Goal: Task Accomplishment & Management: Complete application form

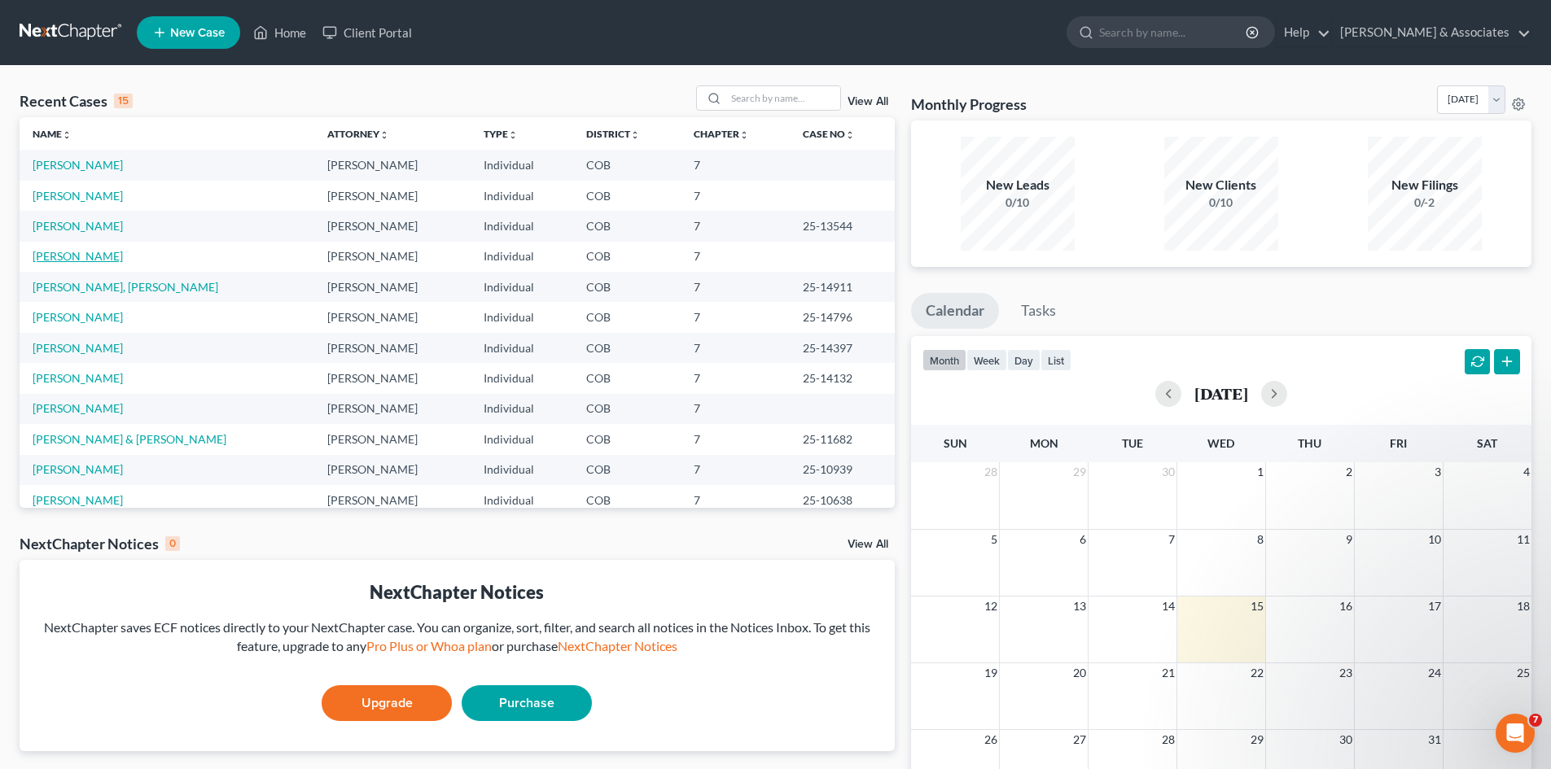
click at [59, 254] on link "[PERSON_NAME]" at bounding box center [78, 256] width 90 height 14
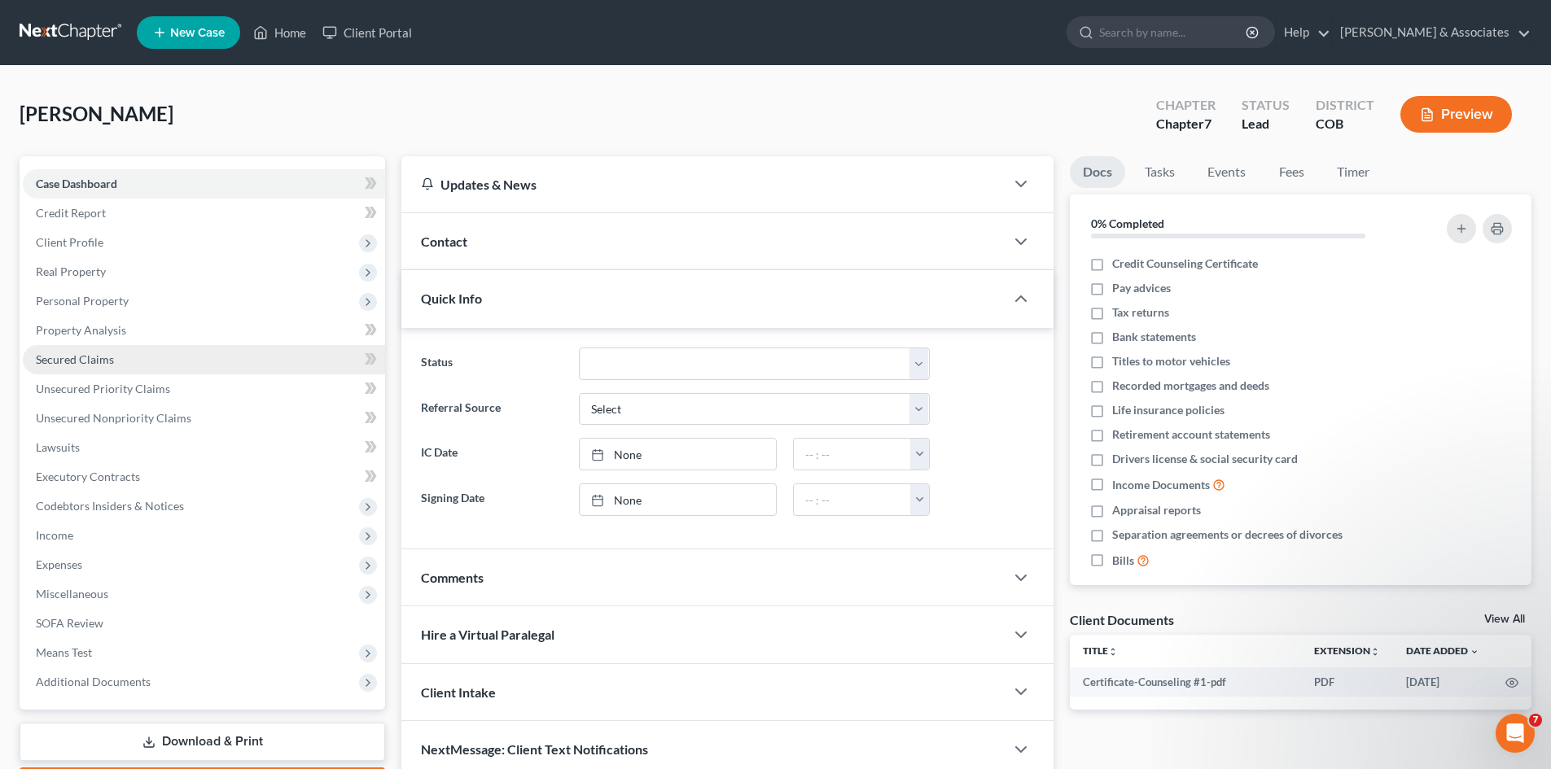
click at [52, 358] on span "Secured Claims" at bounding box center [75, 360] width 78 height 14
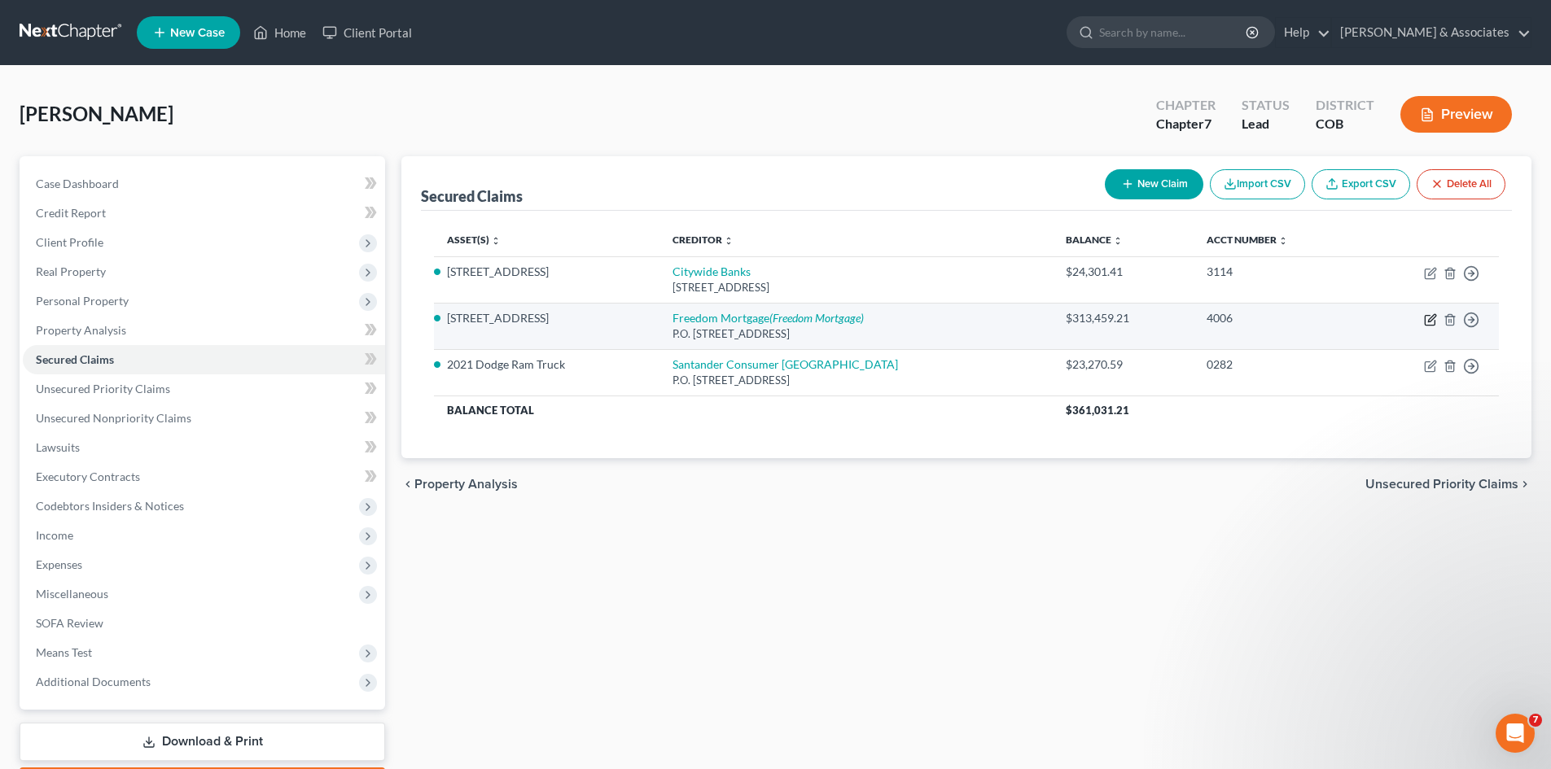
click at [1431, 318] on icon "button" at bounding box center [1430, 319] width 13 height 13
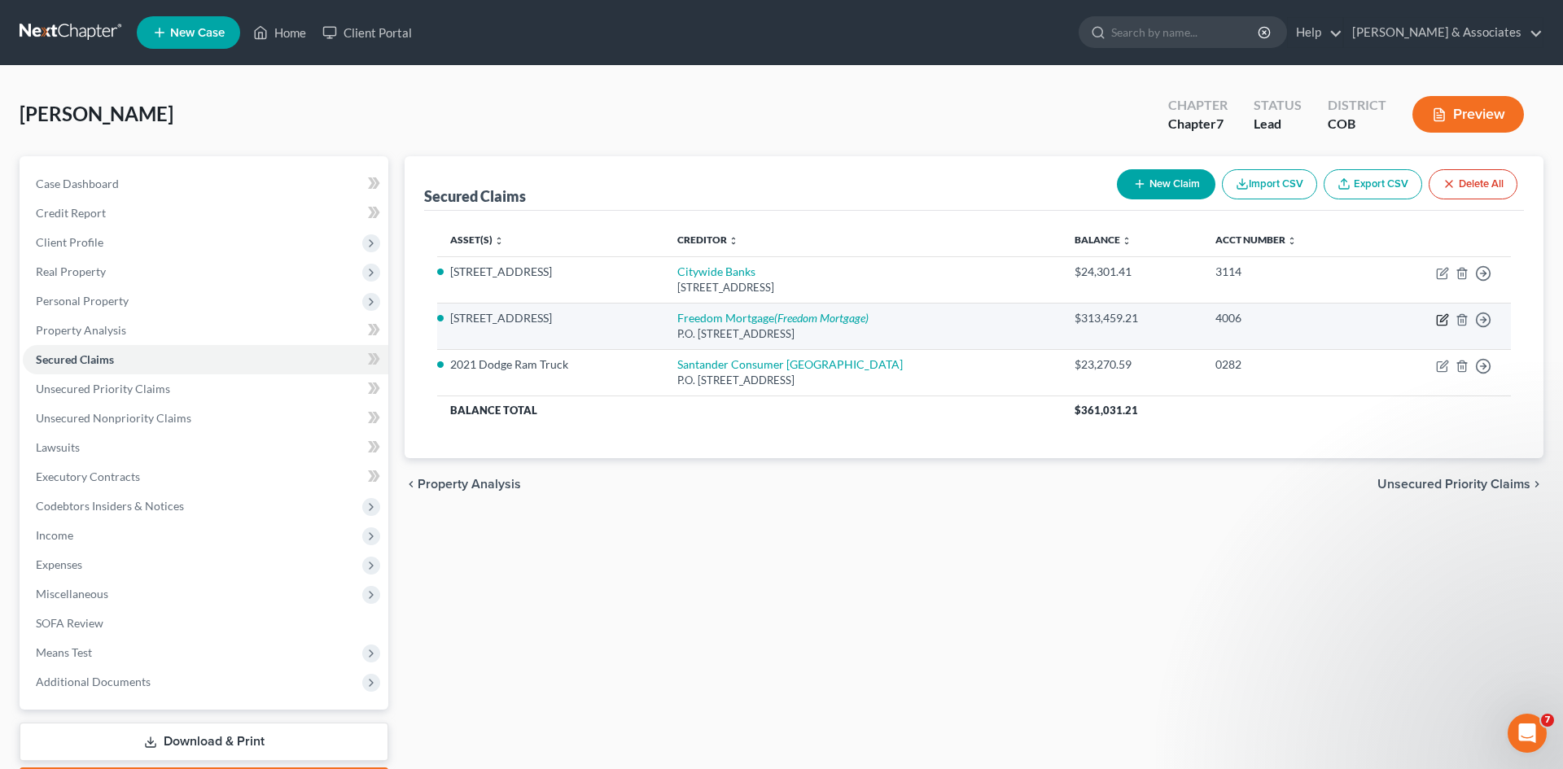
select select "45"
select select "3"
select select "2"
select select "0"
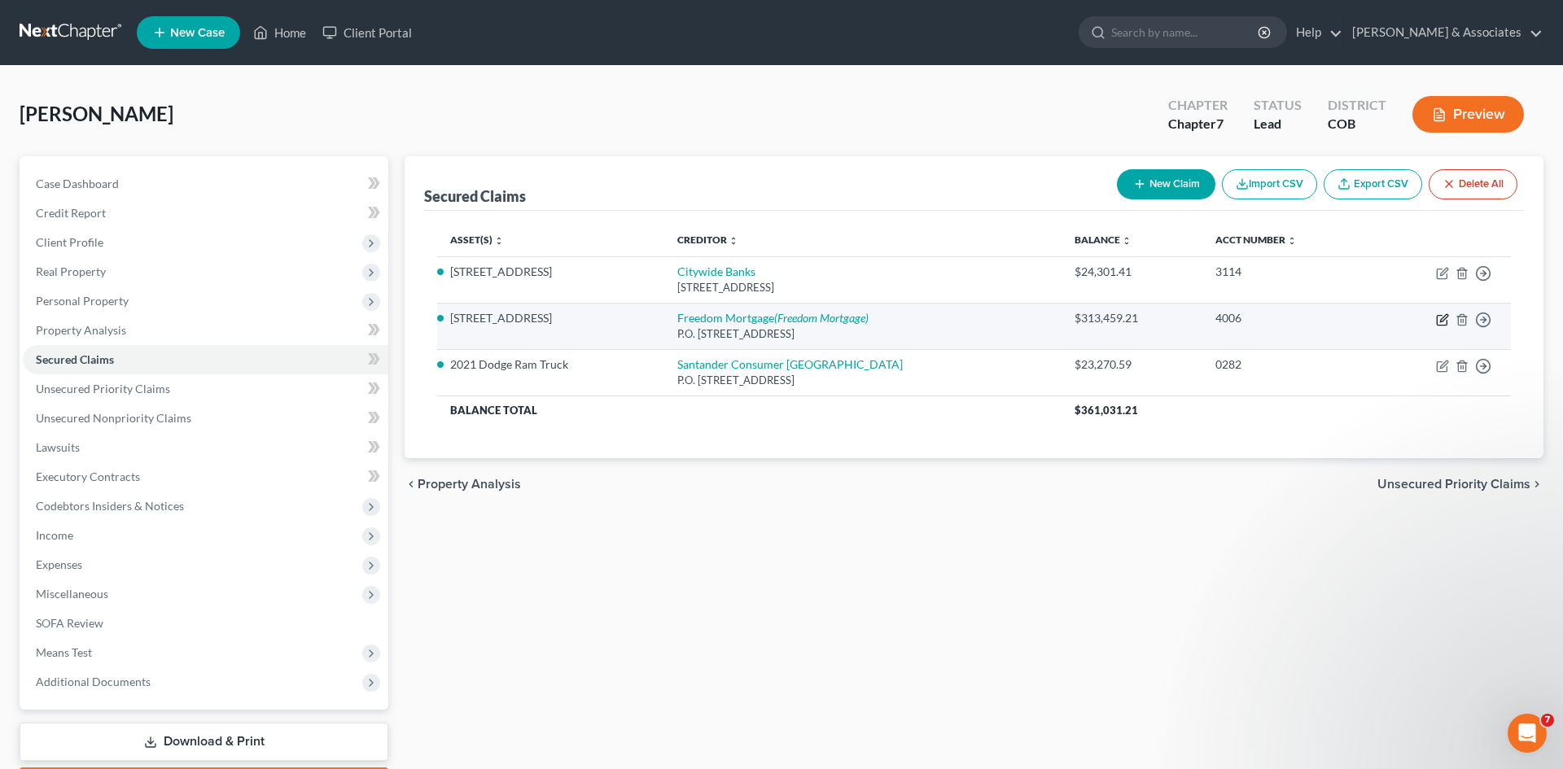
select select "0"
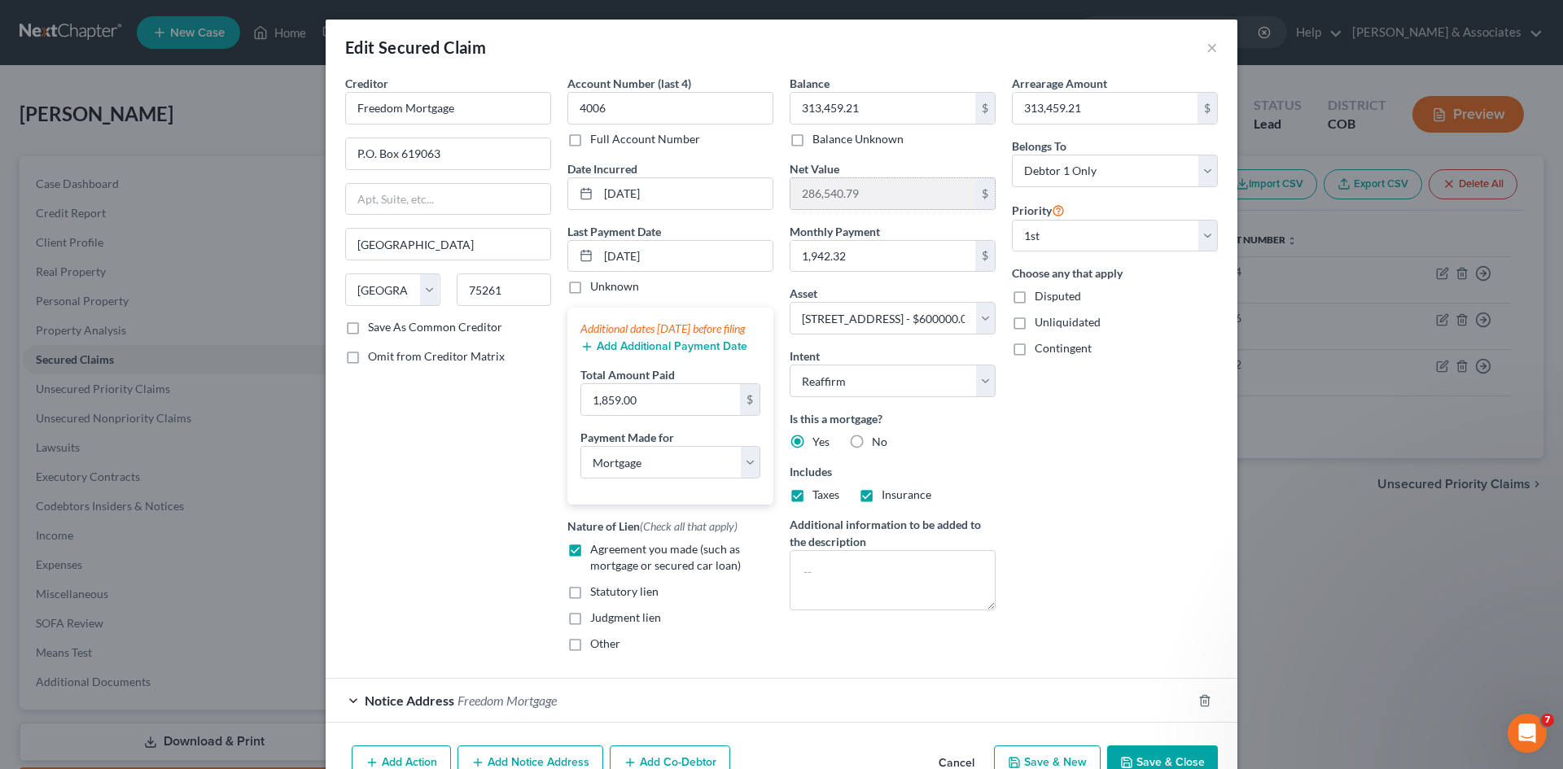
click at [863, 191] on input "286,540.79" at bounding box center [883, 193] width 185 height 31
click at [1216, 47] on div "Edit Secured Claim ×" at bounding box center [782, 47] width 912 height 55
click at [1207, 49] on button "×" at bounding box center [1212, 47] width 11 height 20
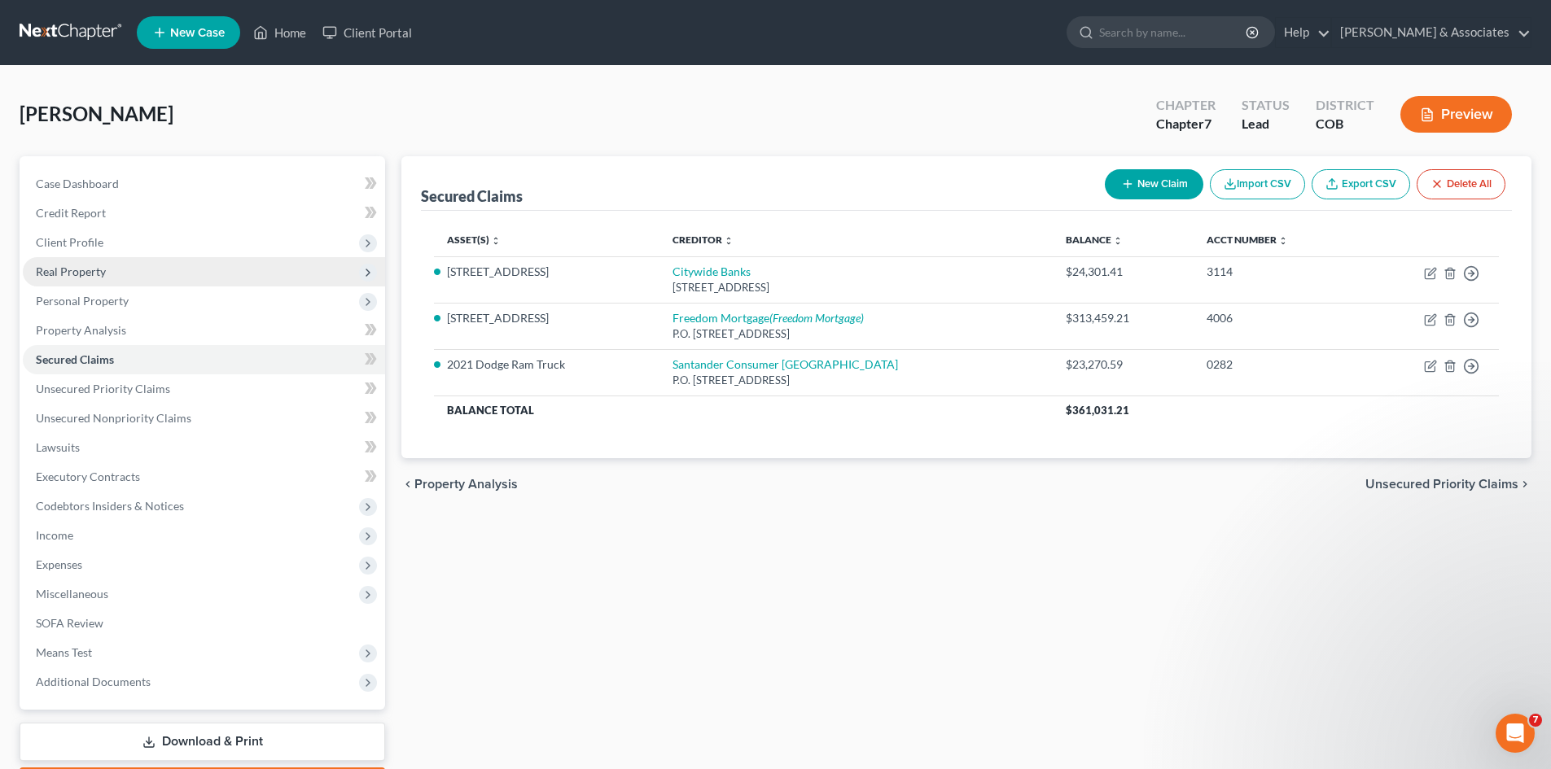
click at [42, 274] on span "Real Property" at bounding box center [71, 272] width 70 height 14
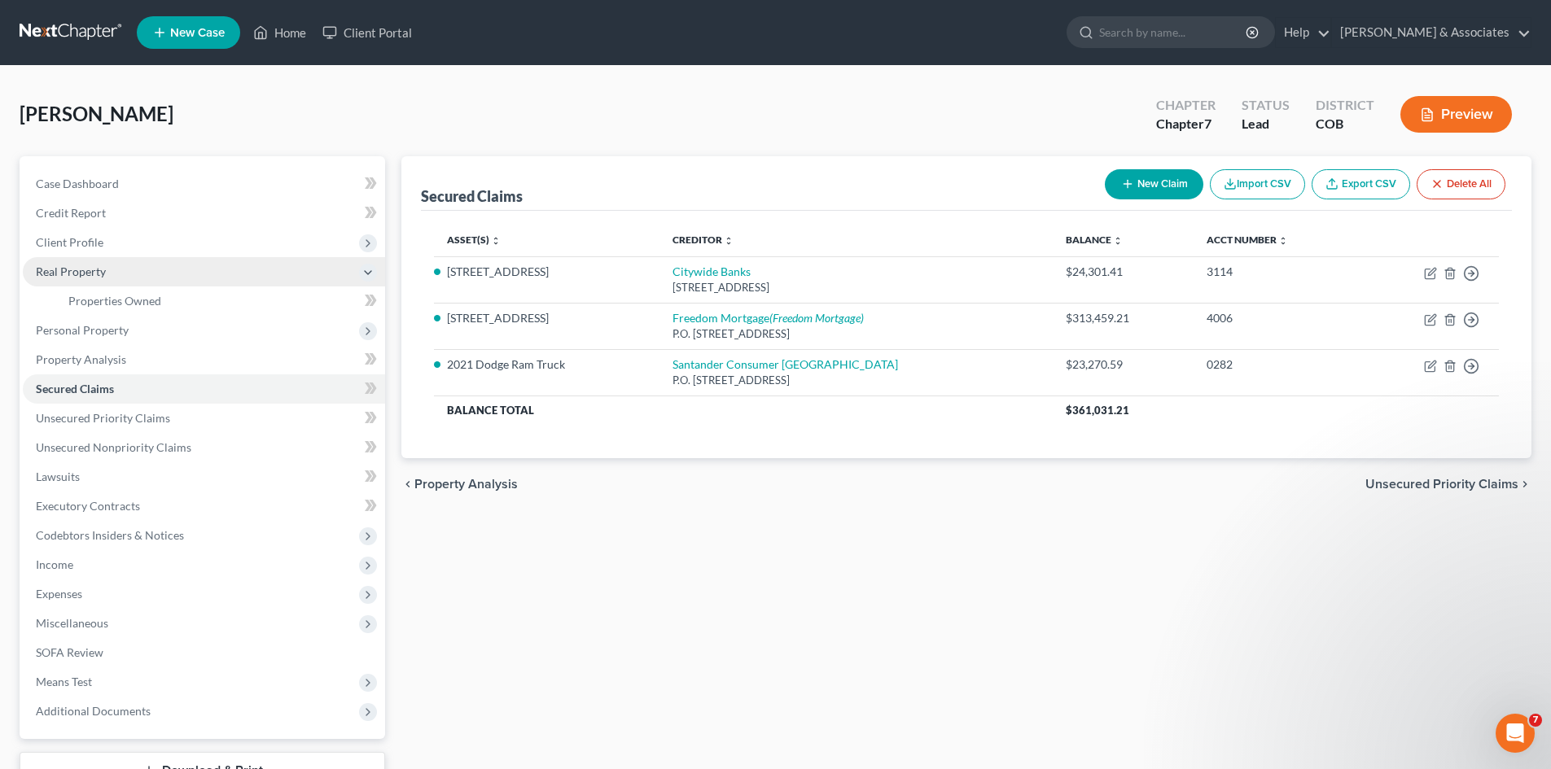
click at [42, 273] on span "Real Property" at bounding box center [71, 272] width 70 height 14
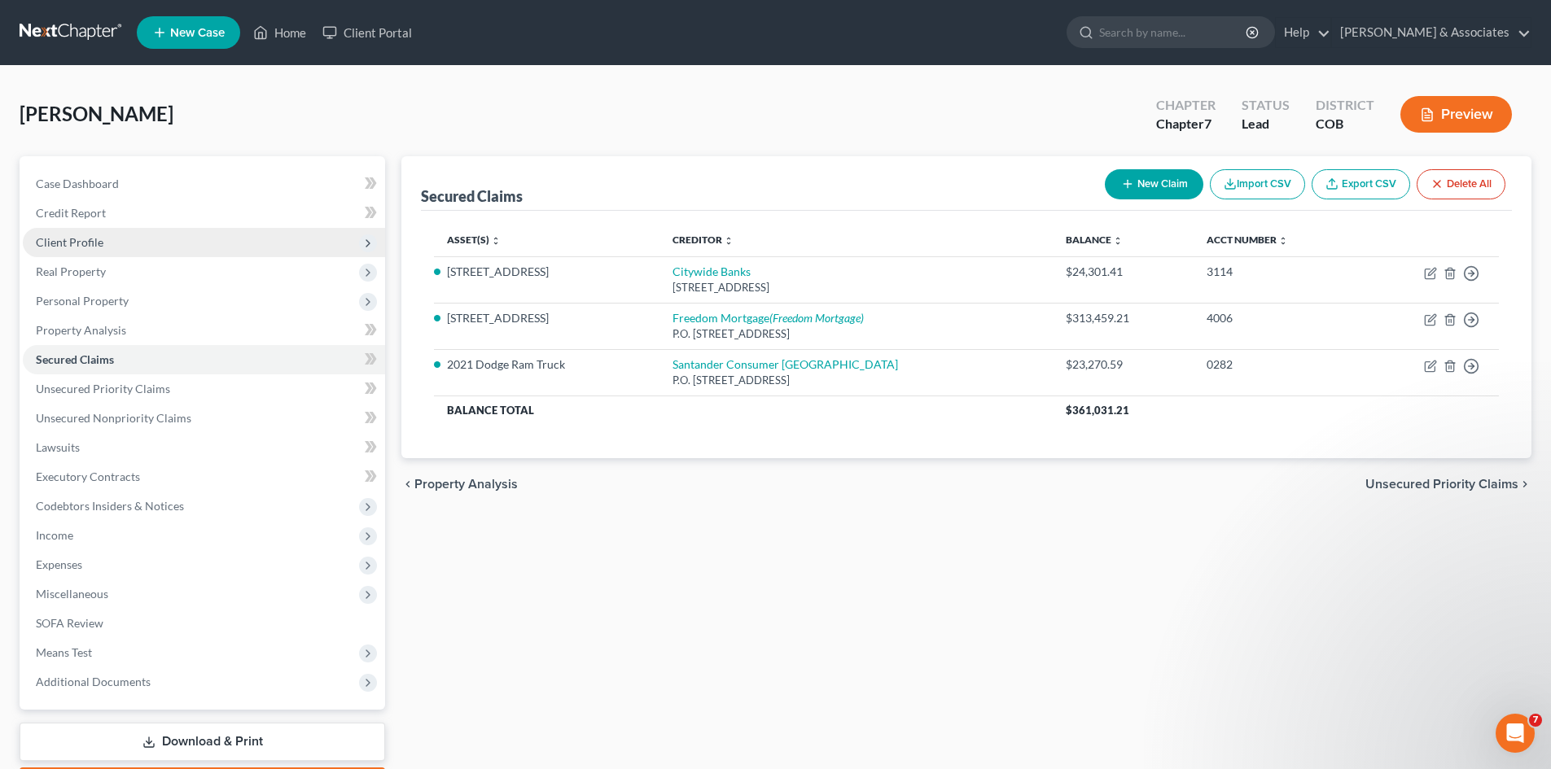
click at [85, 244] on span "Client Profile" at bounding box center [70, 242] width 68 height 14
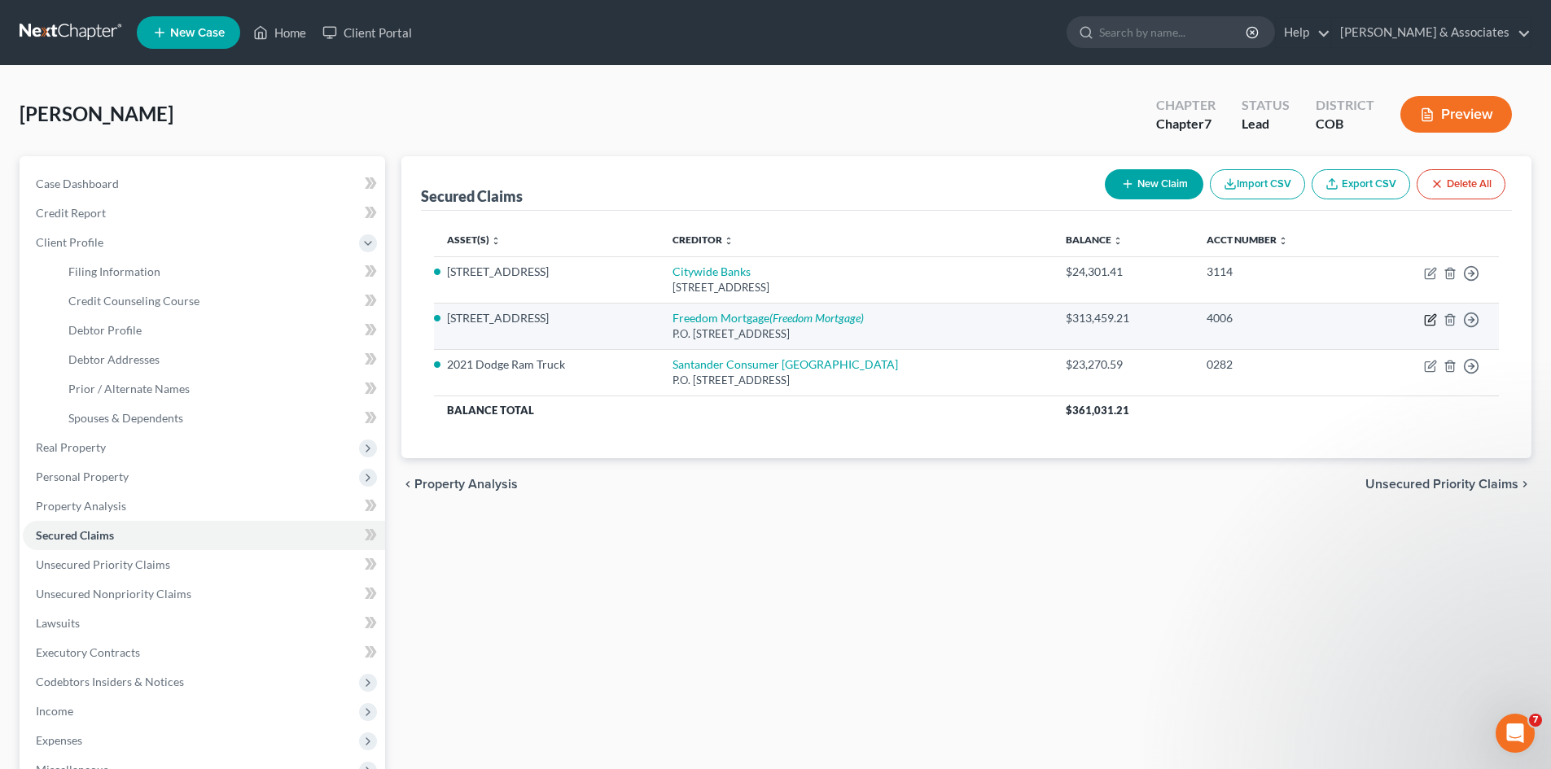
click at [1432, 319] on icon "button" at bounding box center [1431, 317] width 7 height 7
select select "45"
select select "3"
select select "2"
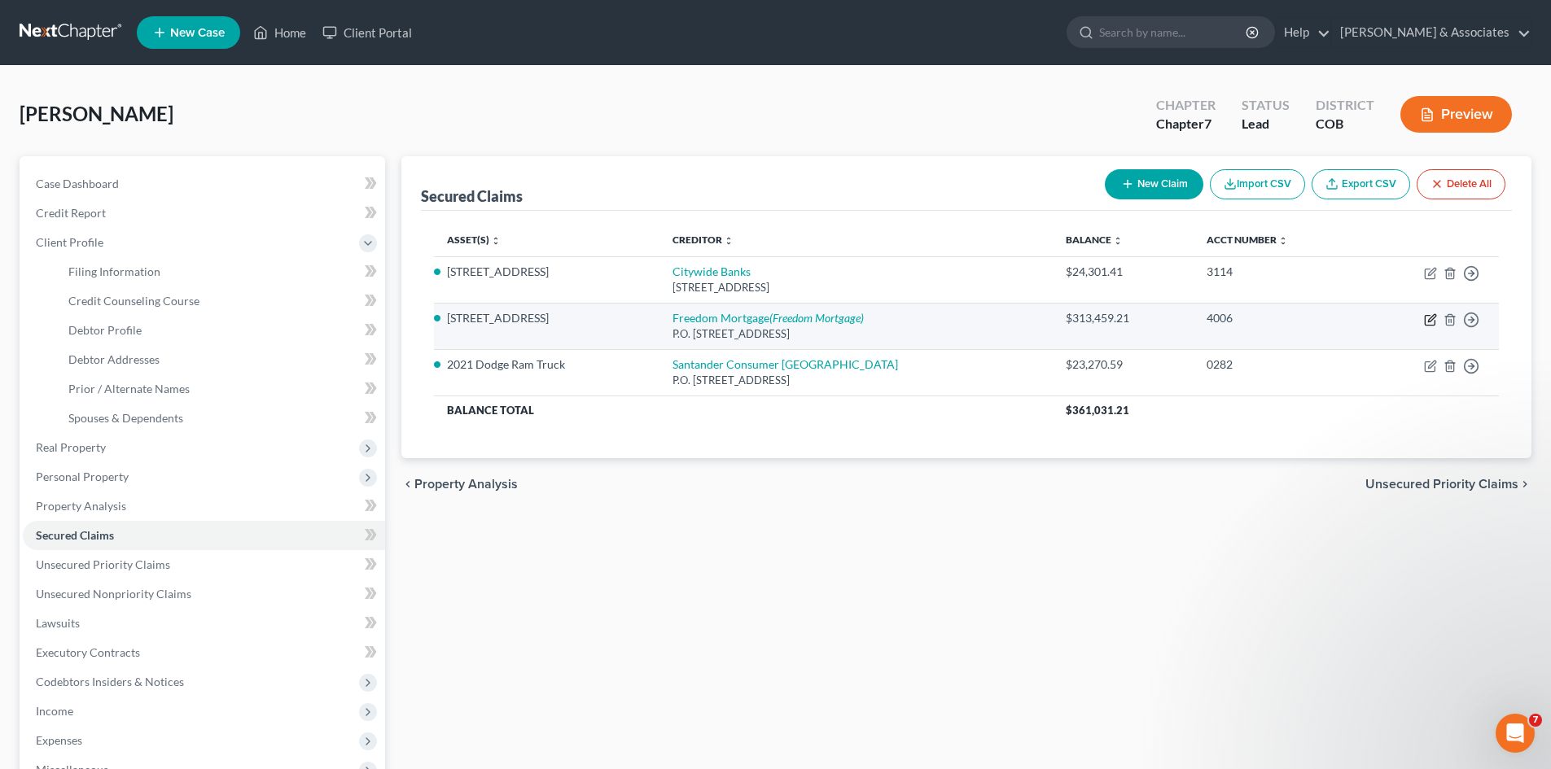
select select "0"
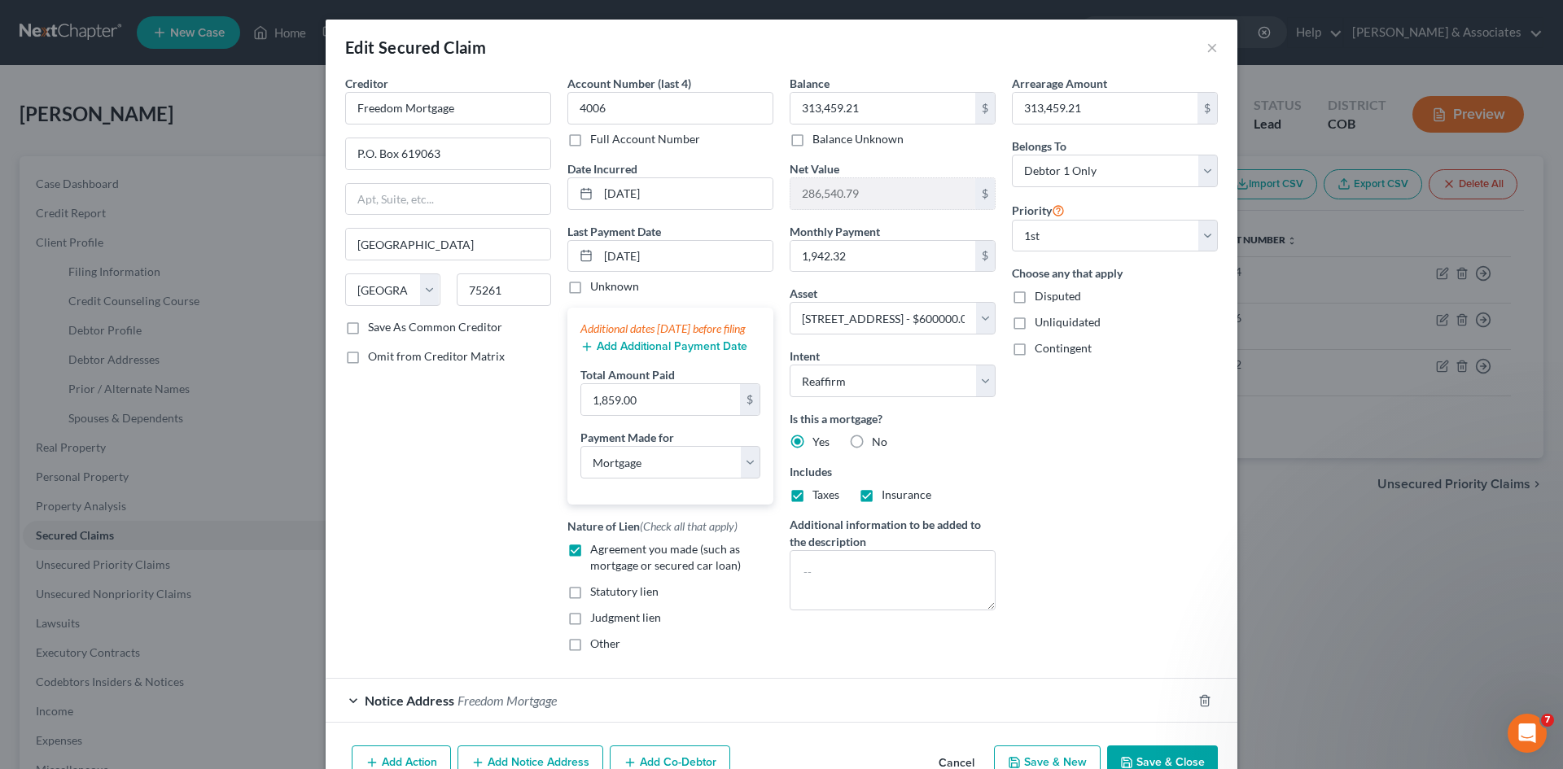
click at [63, 738] on div "Edit Secured Claim × Creditor * Freedom Mortgage P.O. Box 619063 [GEOGRAPHIC_DA…" at bounding box center [781, 384] width 1563 height 769
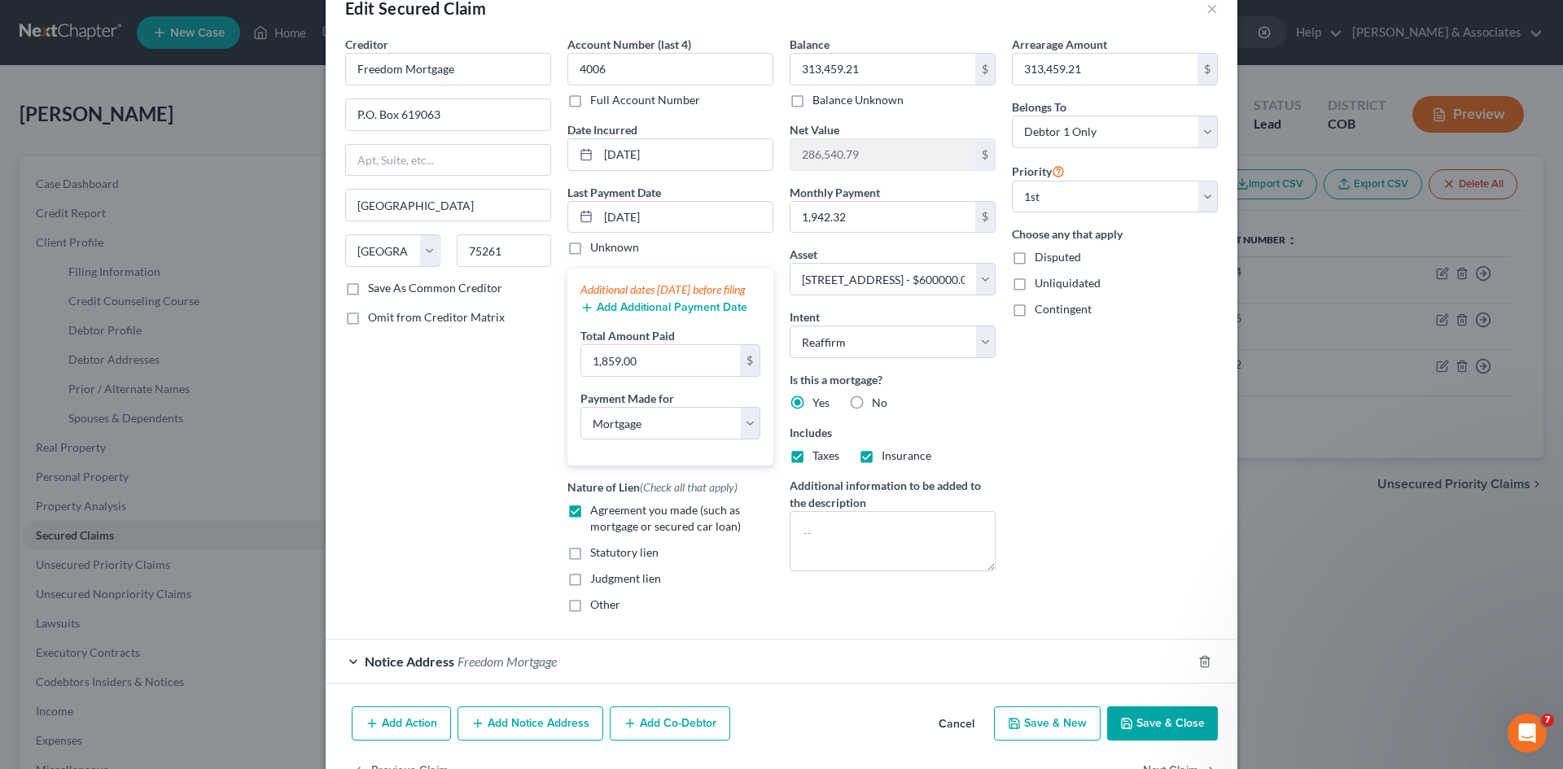
scroll to position [106, 0]
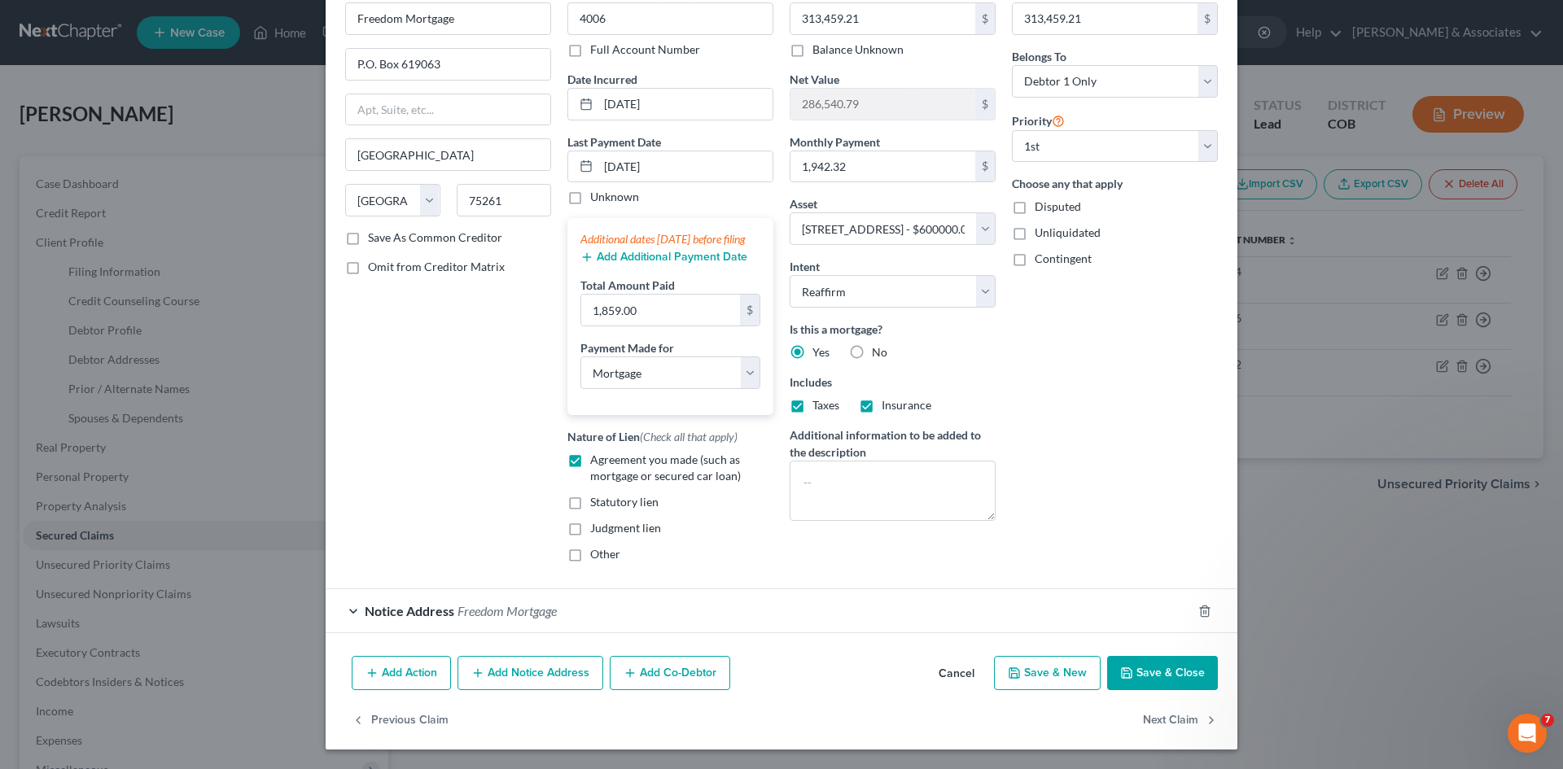
click at [1133, 680] on button "Save & Close" at bounding box center [1162, 673] width 111 height 34
select select
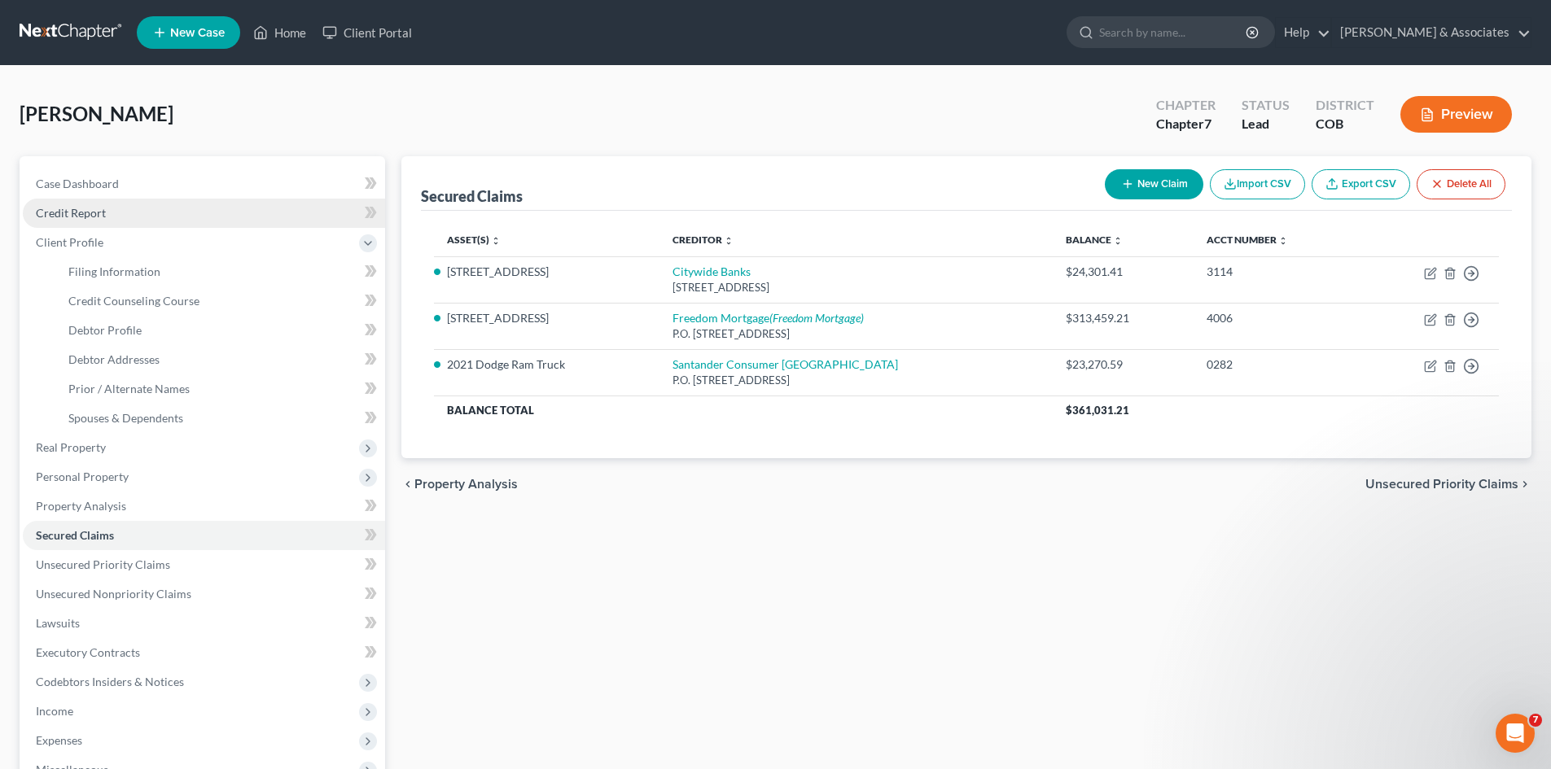
click at [81, 211] on span "Credit Report" at bounding box center [71, 213] width 70 height 14
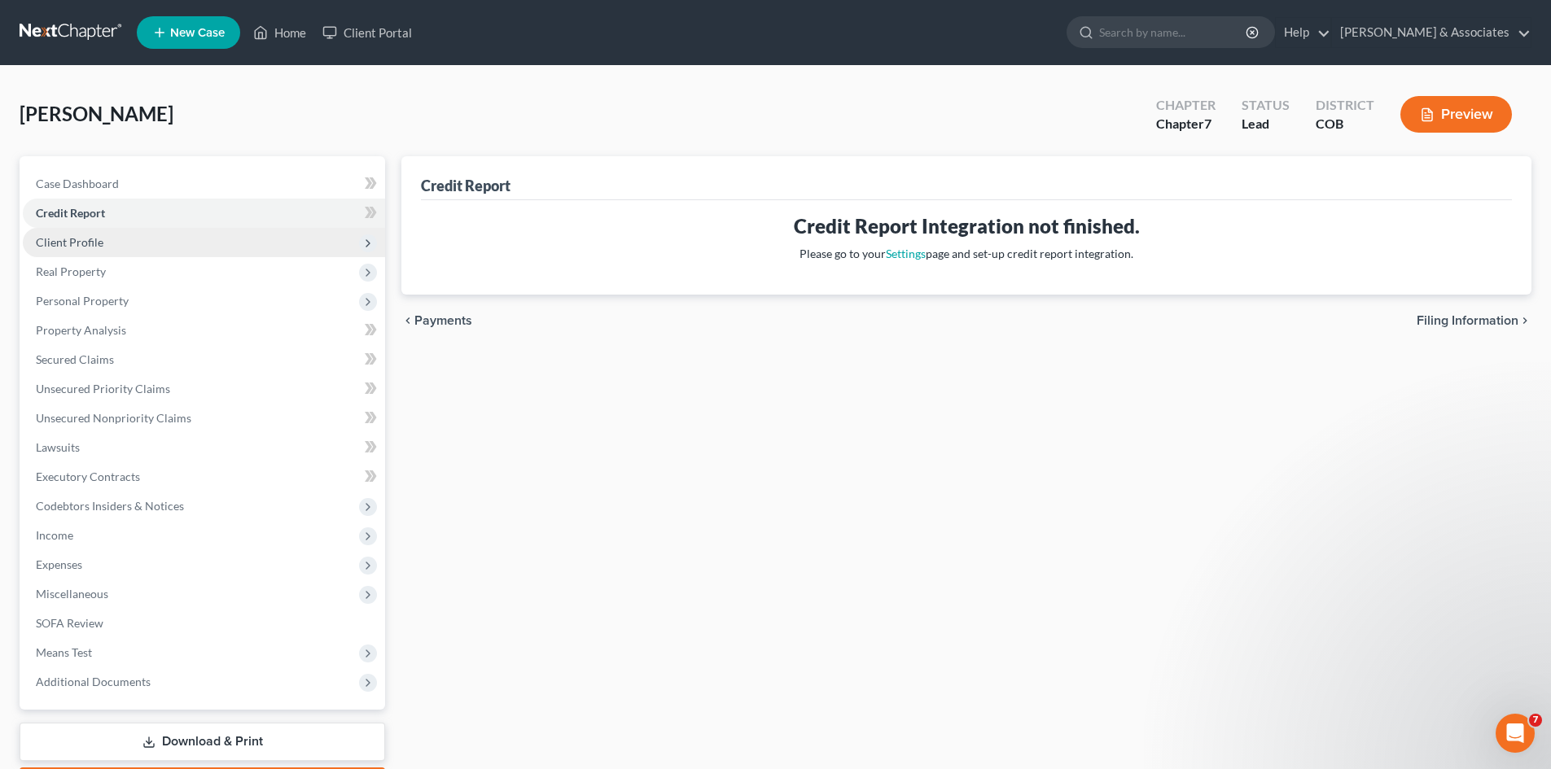
click at [73, 236] on span "Client Profile" at bounding box center [70, 242] width 68 height 14
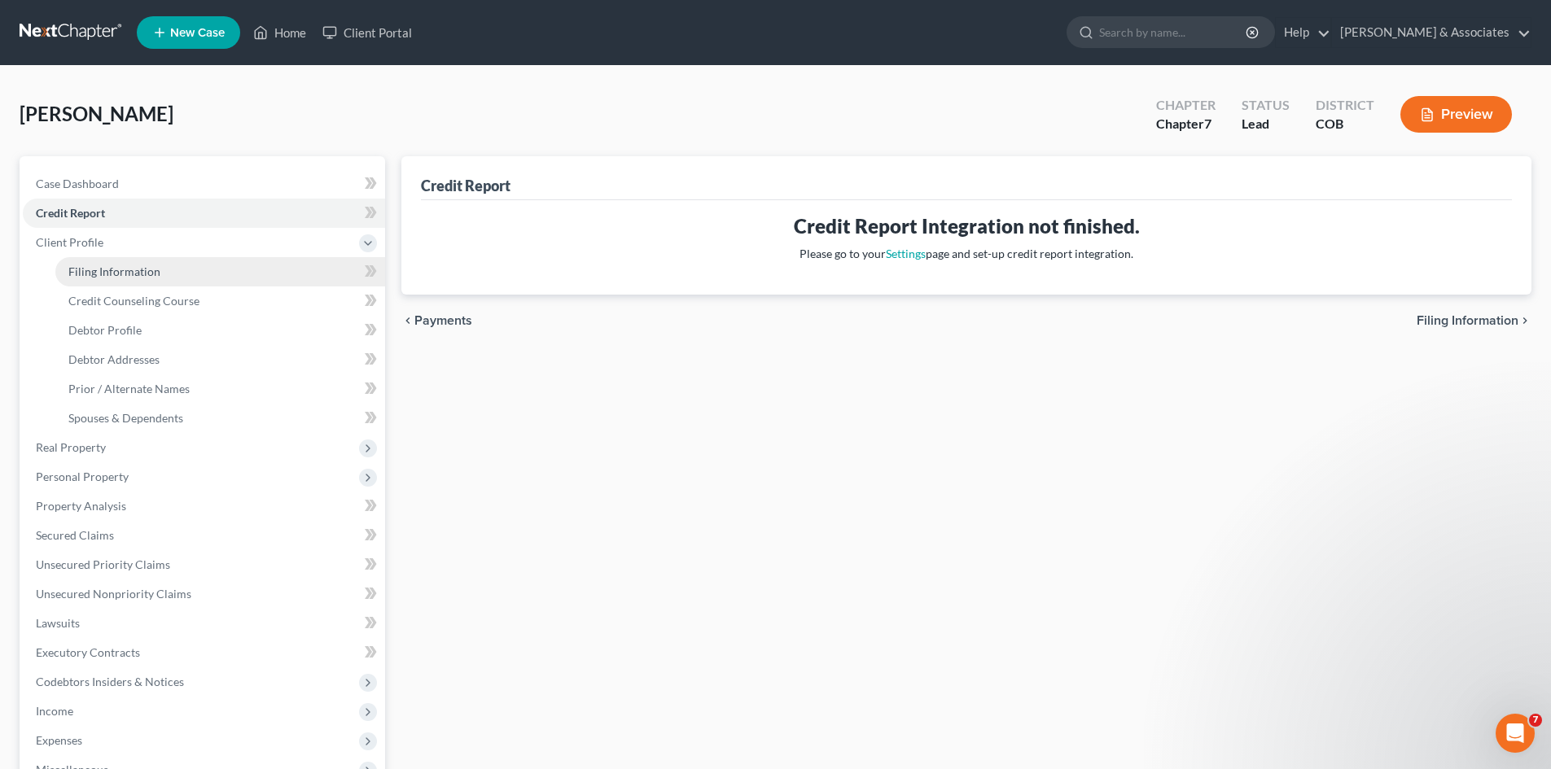
click at [89, 269] on span "Filing Information" at bounding box center [114, 272] width 92 height 14
select select "1"
select select "0"
select select "5"
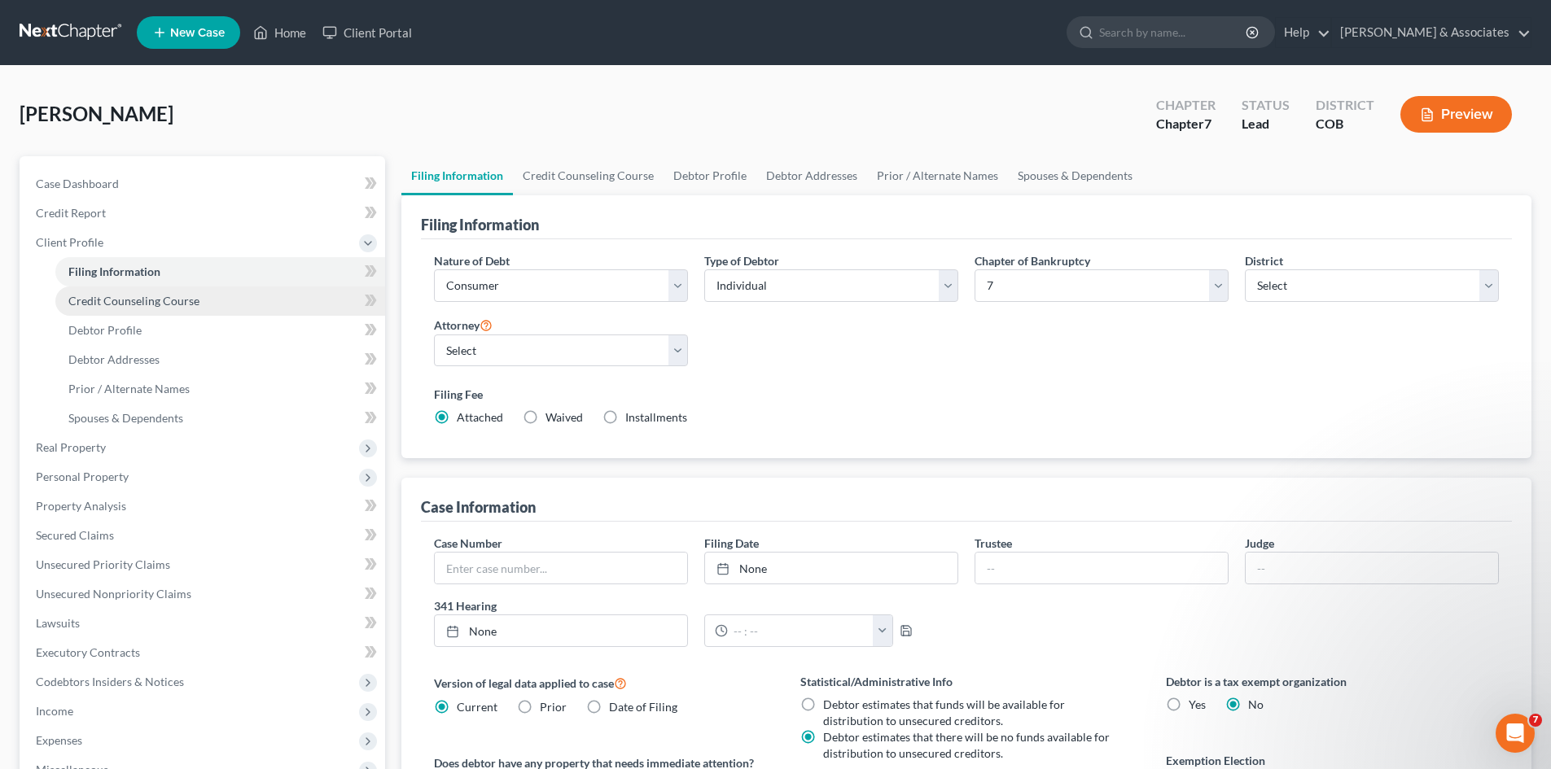
click at [112, 301] on span "Credit Counseling Course" at bounding box center [133, 301] width 131 height 14
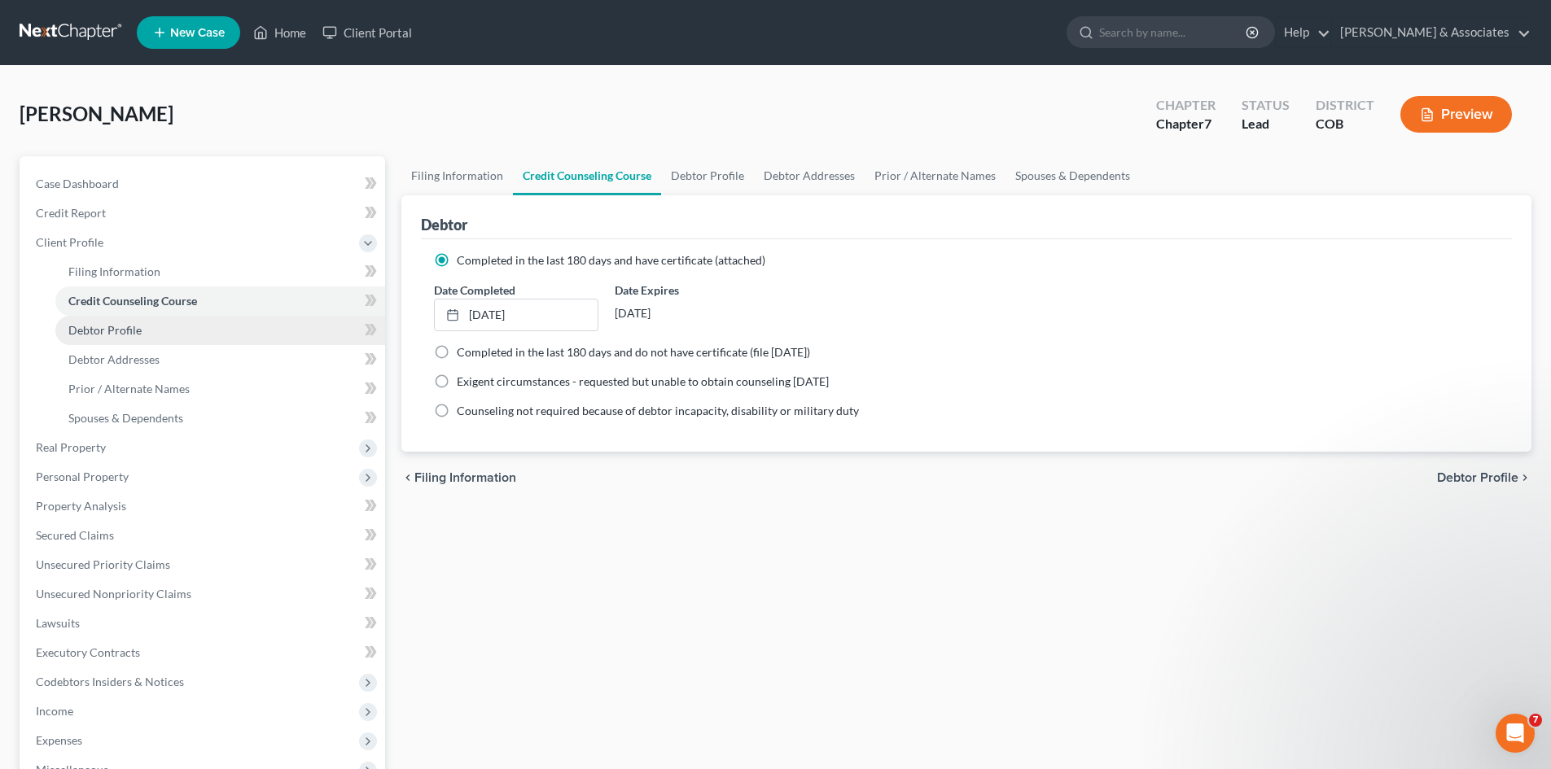
click at [119, 330] on span "Debtor Profile" at bounding box center [104, 330] width 73 height 14
select select "4"
select select "0"
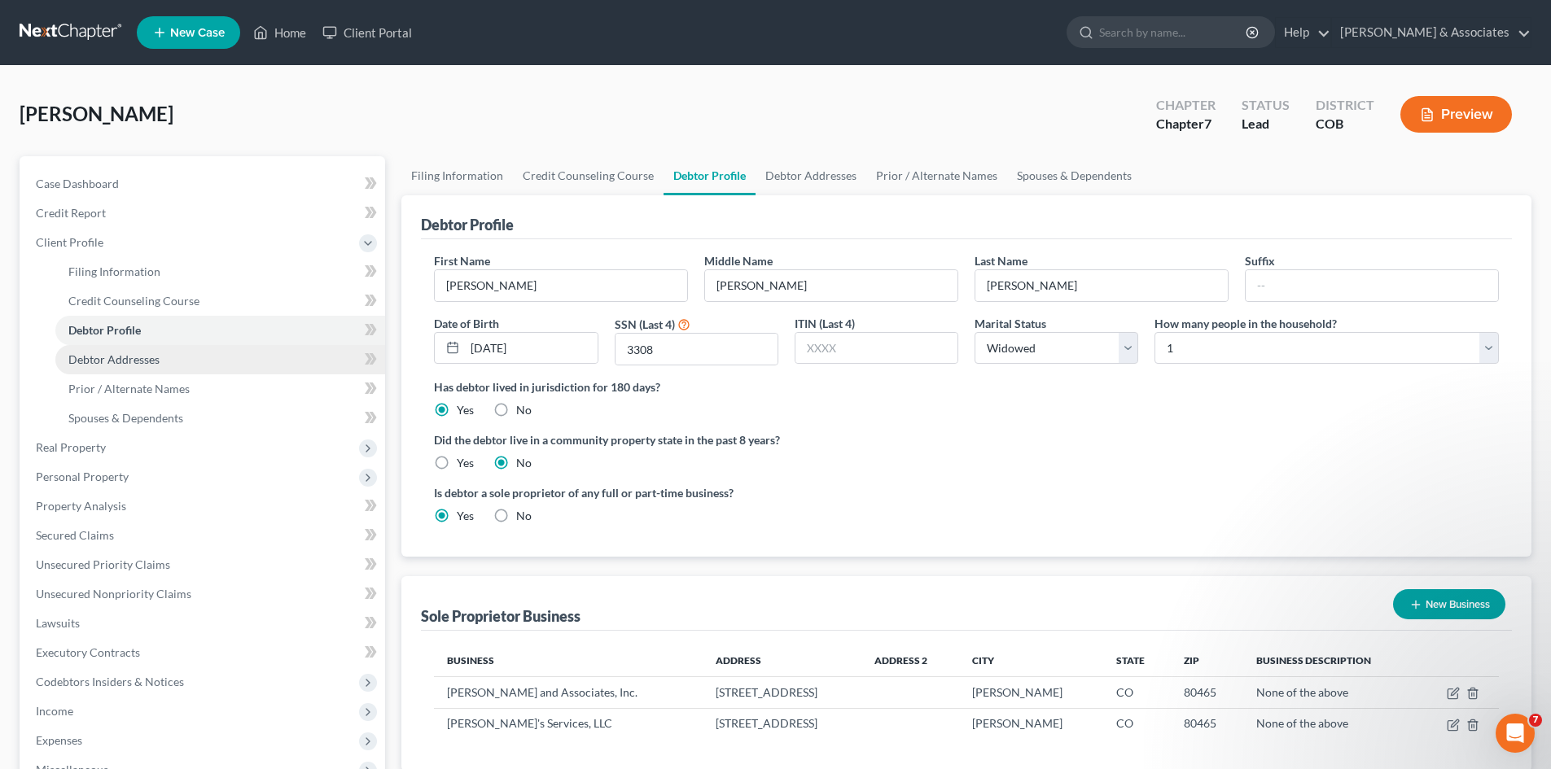
click at [150, 357] on span "Debtor Addresses" at bounding box center [113, 360] width 91 height 14
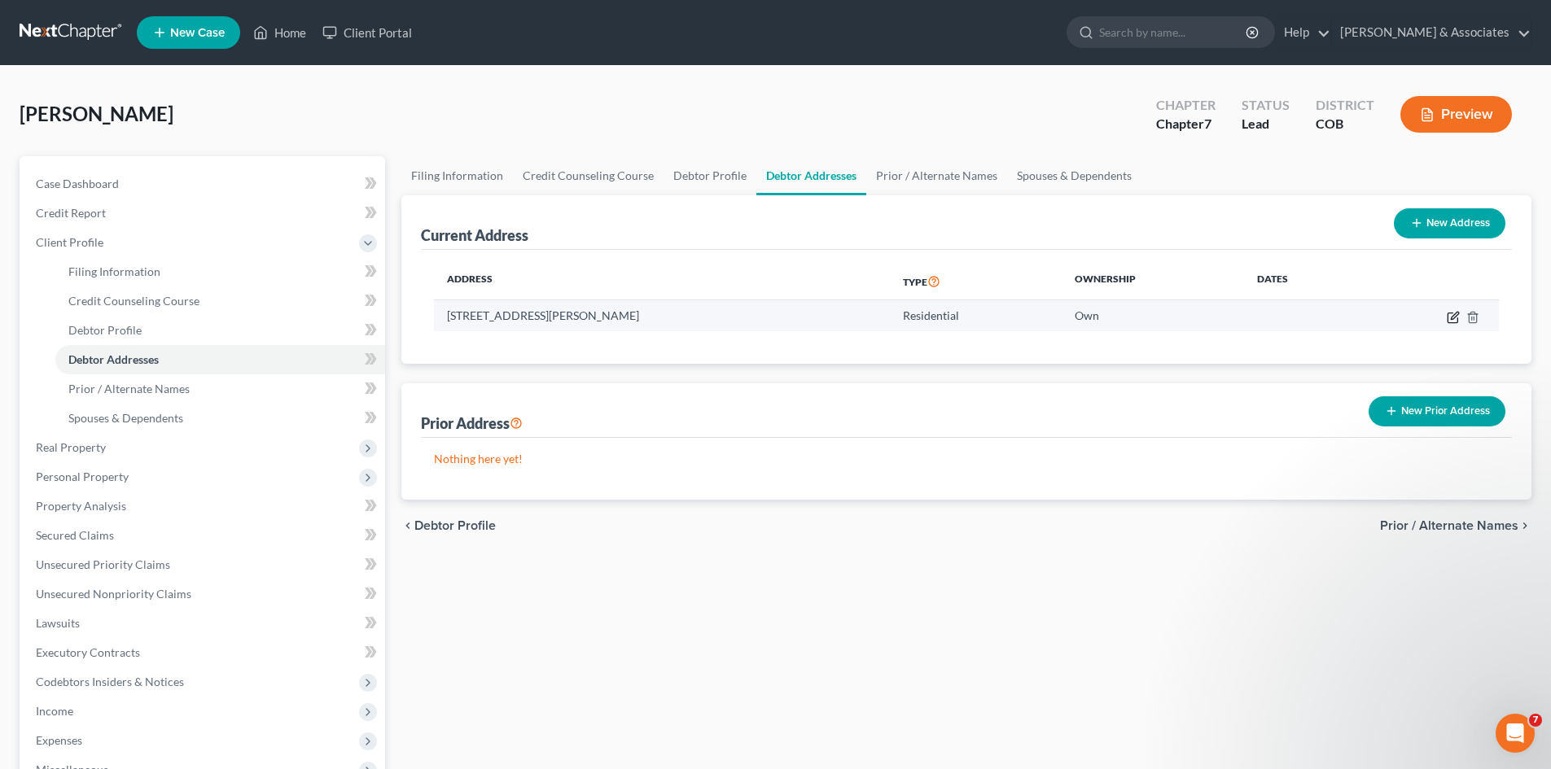
click at [1455, 316] on icon "button" at bounding box center [1453, 317] width 13 height 13
select select "5"
select select "0"
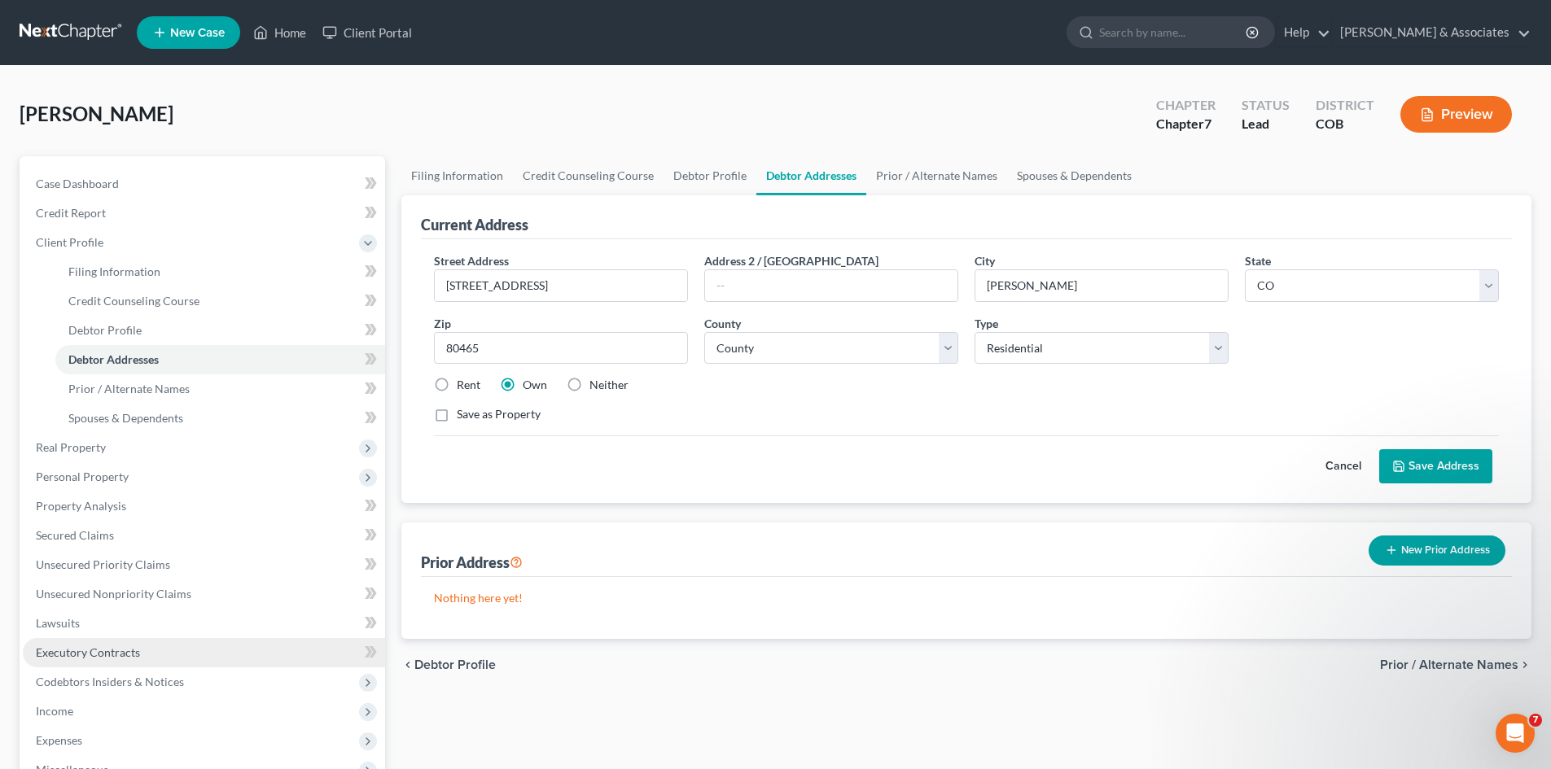
click at [75, 655] on span "Executory Contracts" at bounding box center [88, 653] width 104 height 14
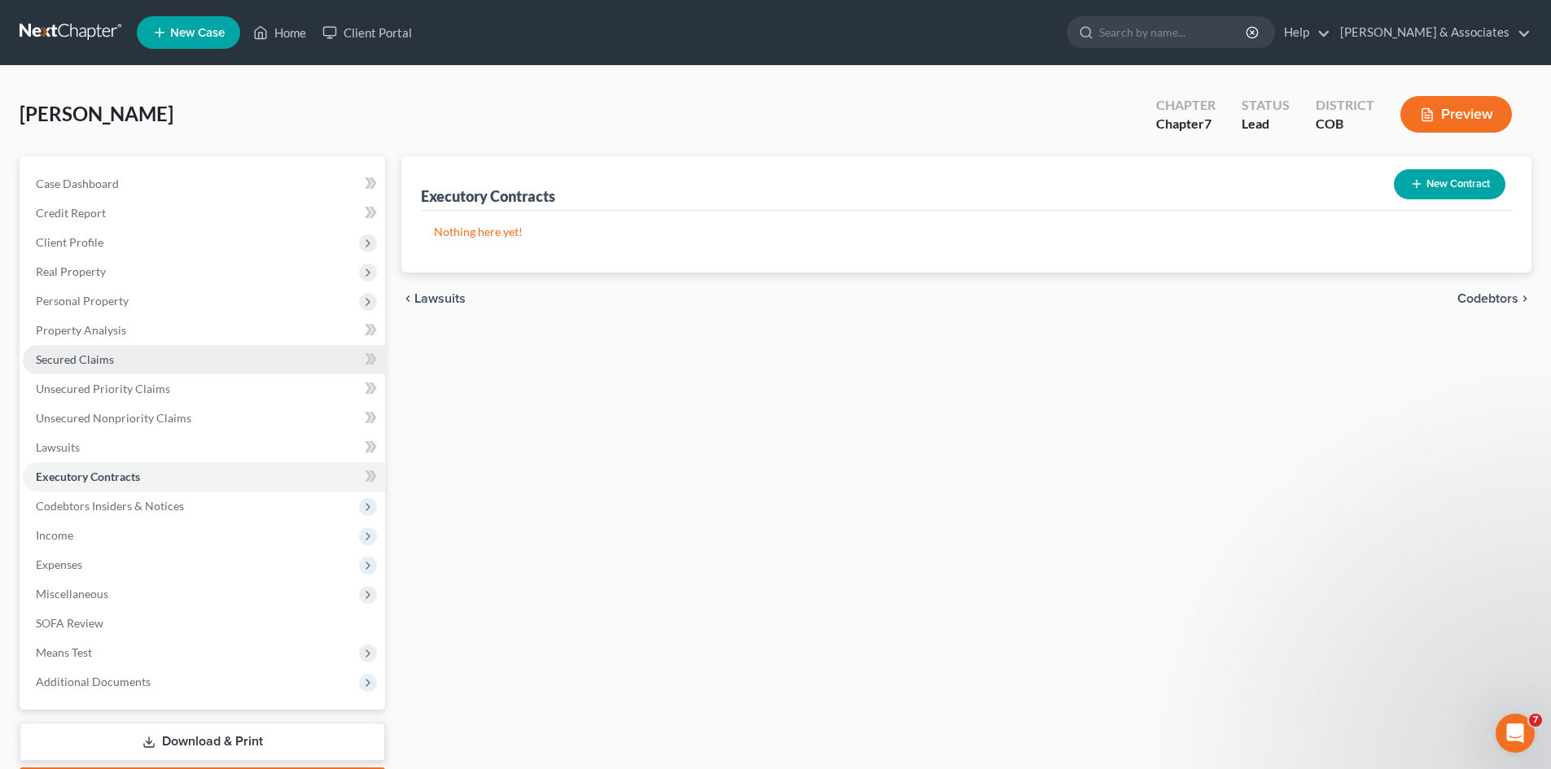
click at [90, 362] on span "Secured Claims" at bounding box center [75, 360] width 78 height 14
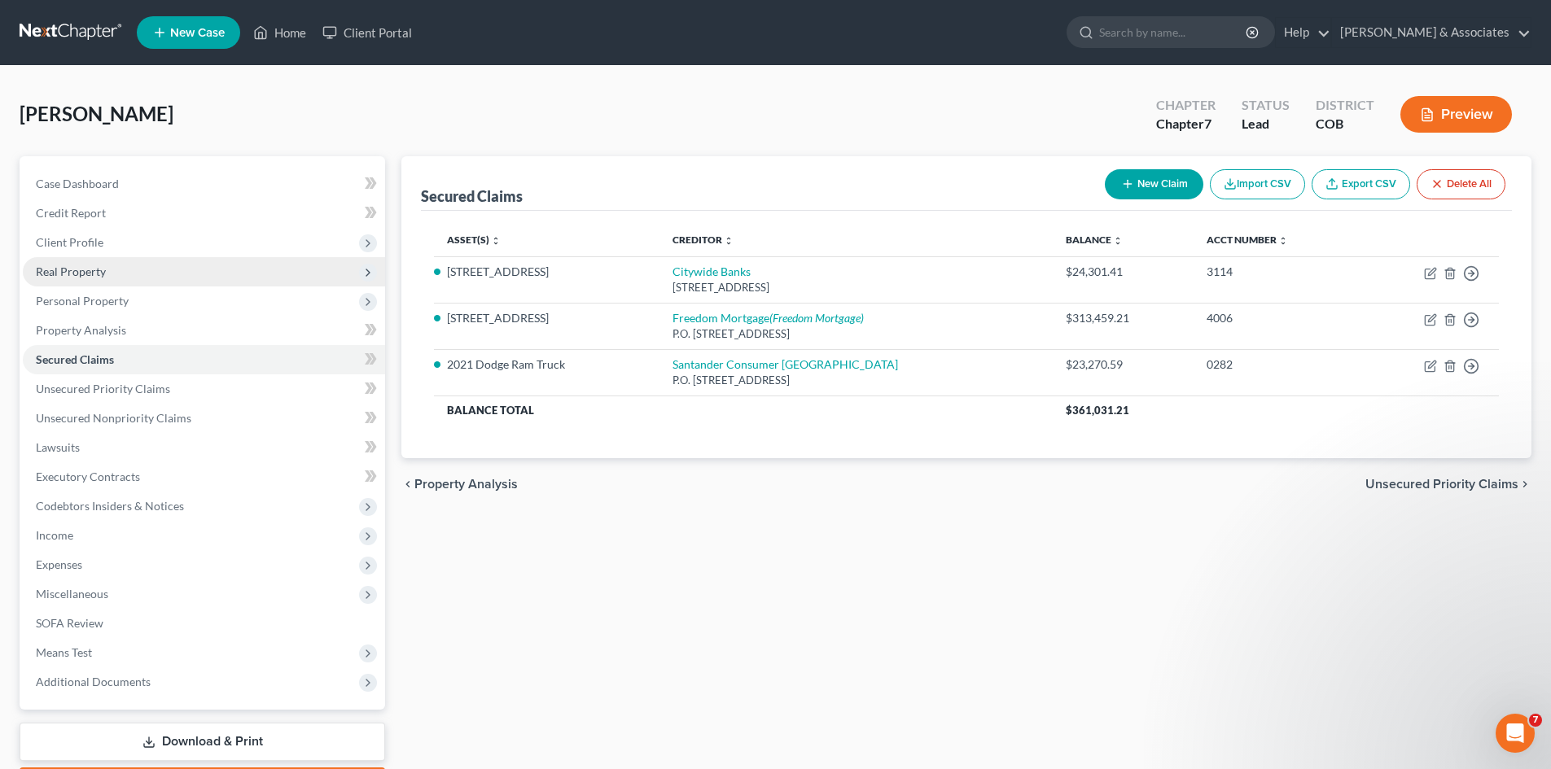
click at [61, 273] on span "Real Property" at bounding box center [71, 272] width 70 height 14
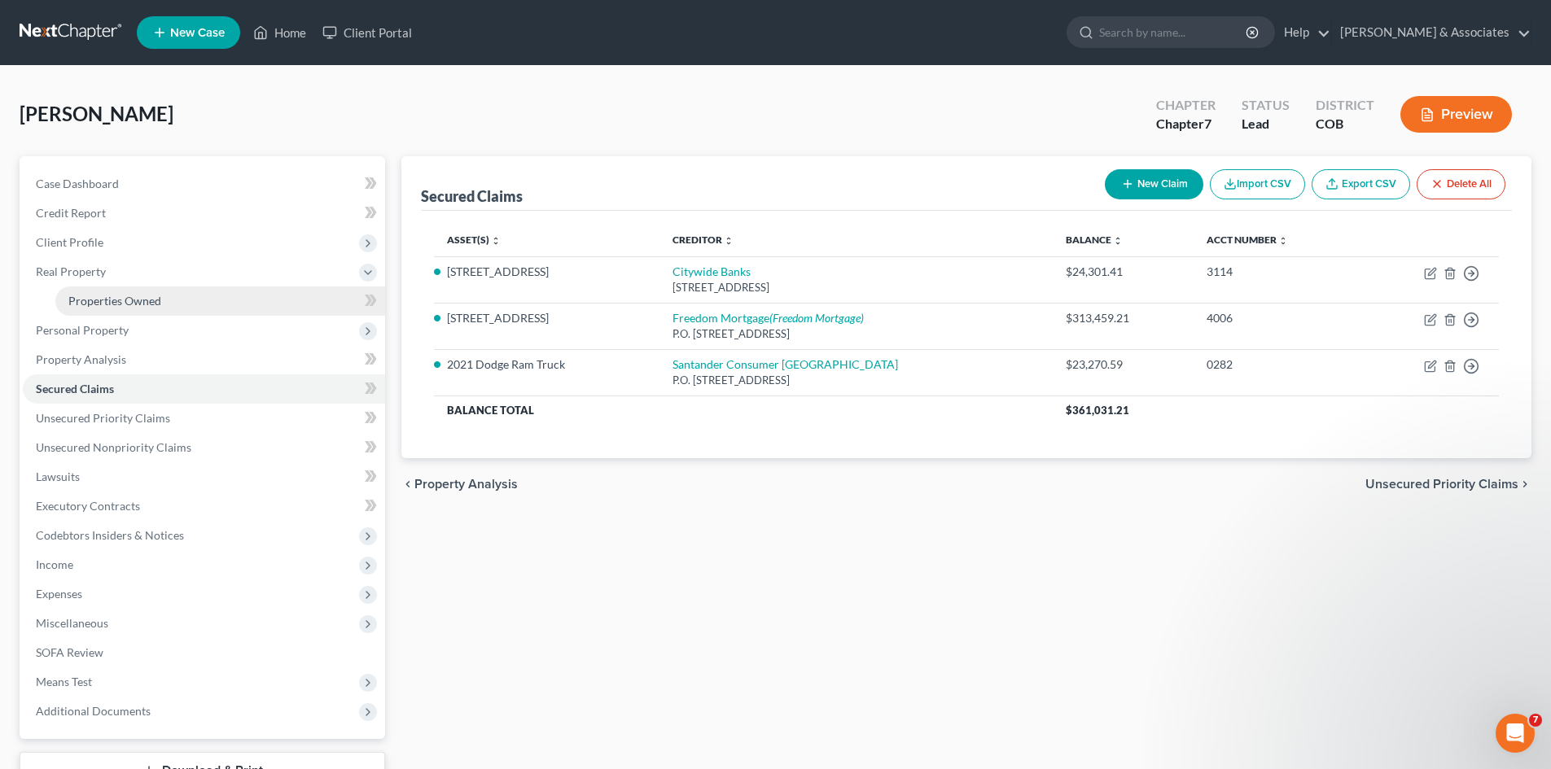
click at [91, 300] on span "Properties Owned" at bounding box center [114, 301] width 93 height 14
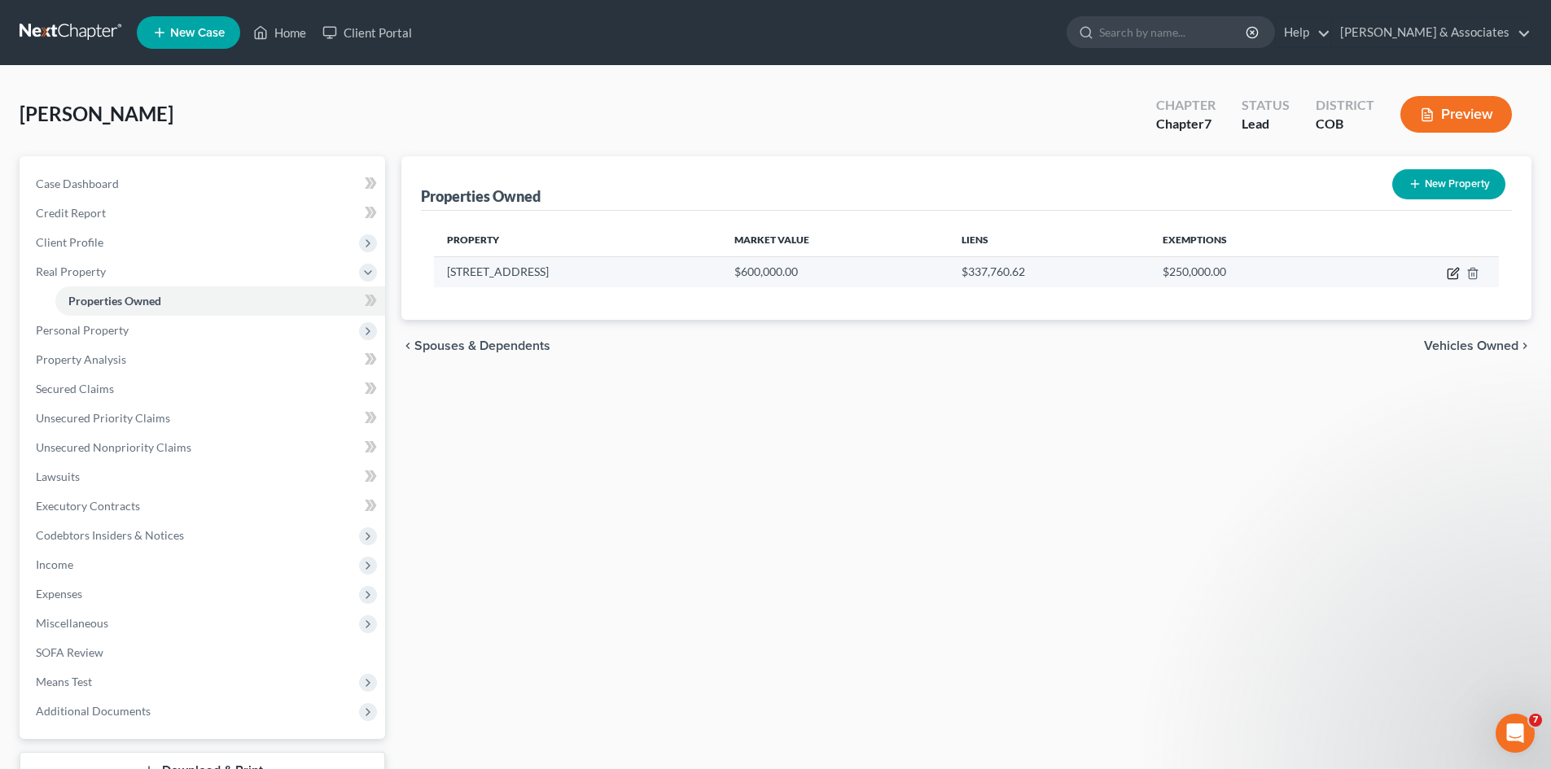
click at [1454, 272] on icon "button" at bounding box center [1453, 273] width 13 height 13
select select "5"
select select "30"
select select "0"
select select "3"
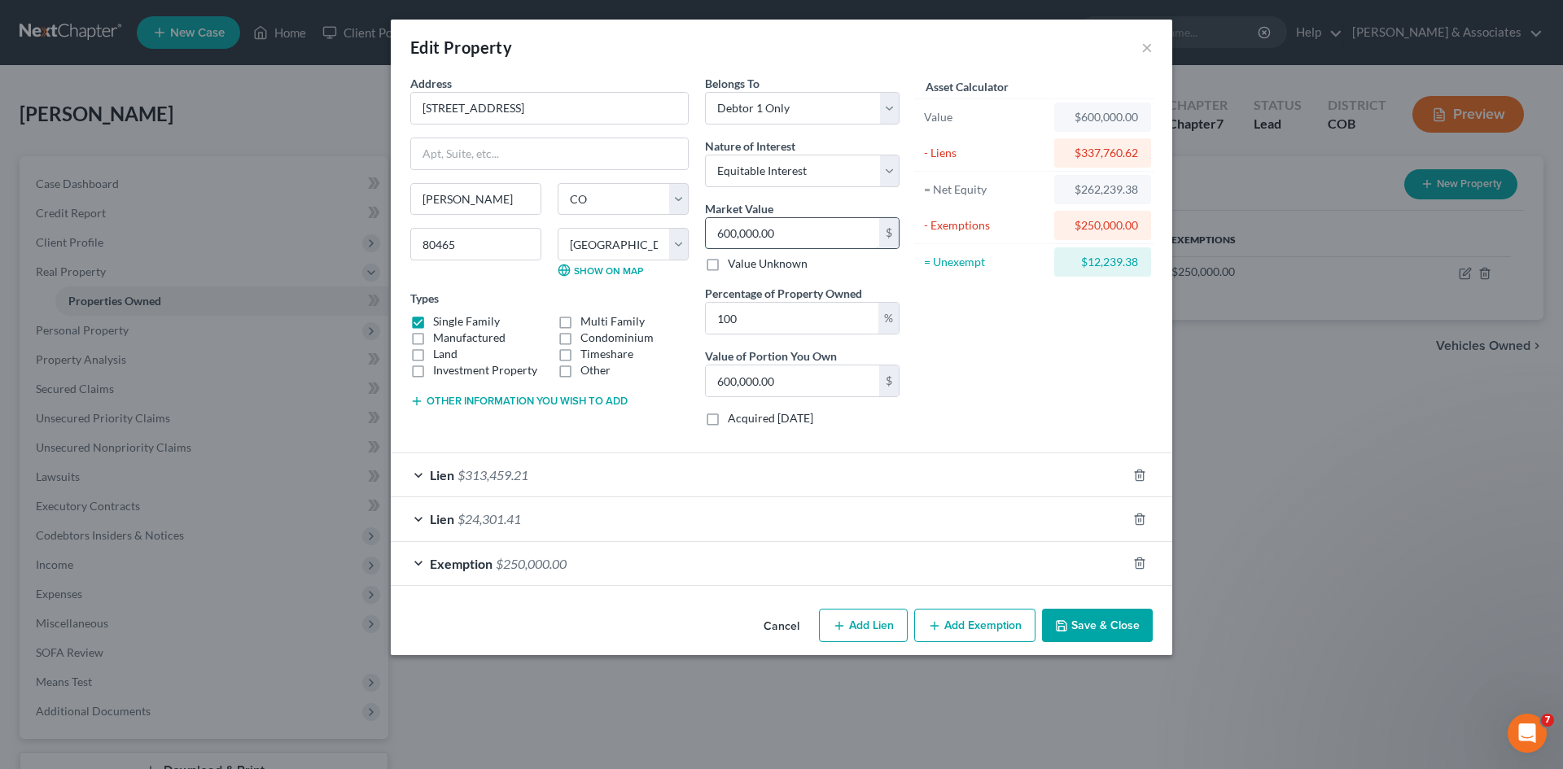
click at [783, 235] on input "600,000.00" at bounding box center [792, 233] width 173 height 31
type input "0"
type input "5"
type input "5.00"
type input "54"
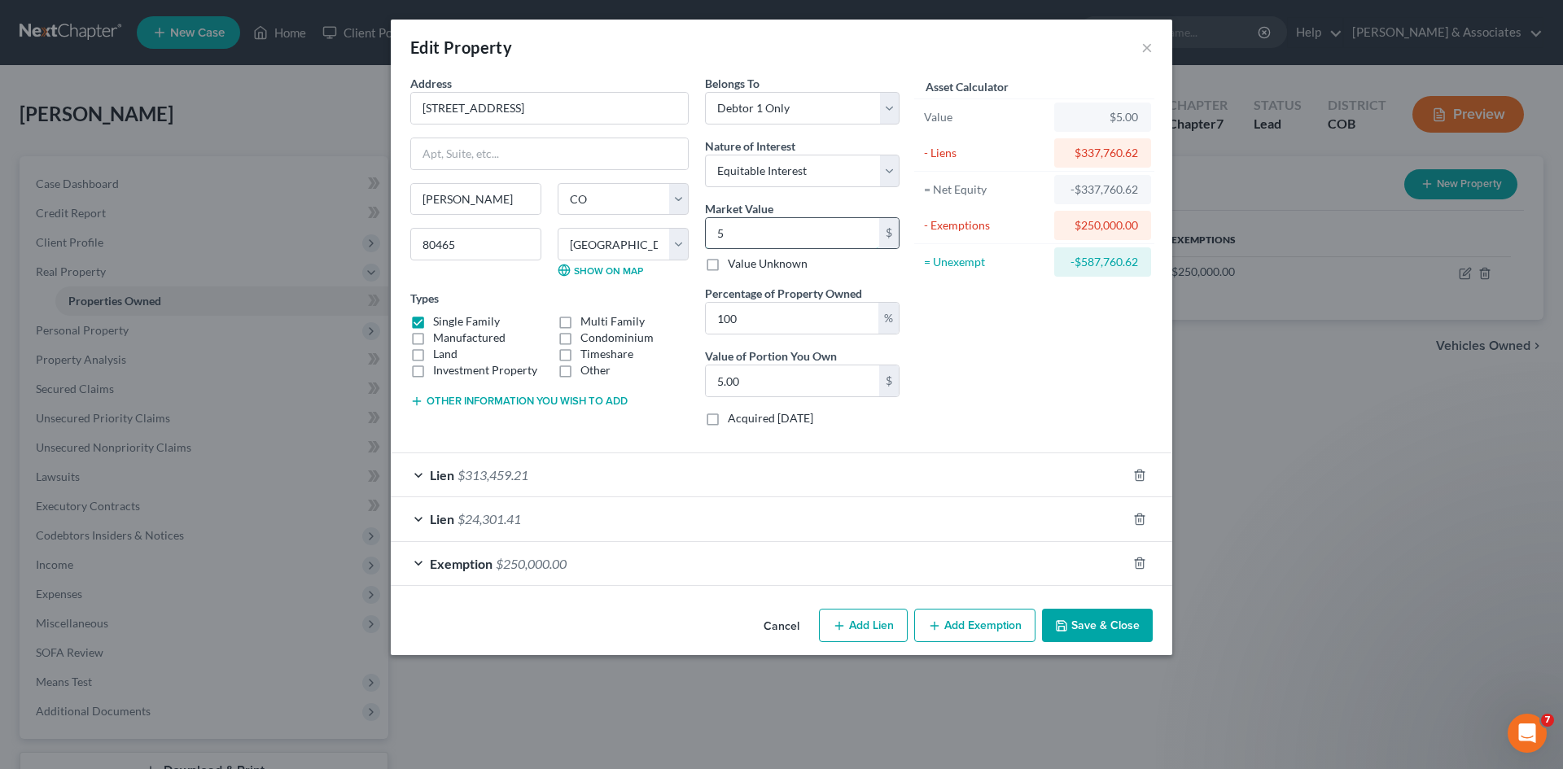
type input "54.00"
type input "540"
type input "540.00"
type input "5400"
type input "5,400.00"
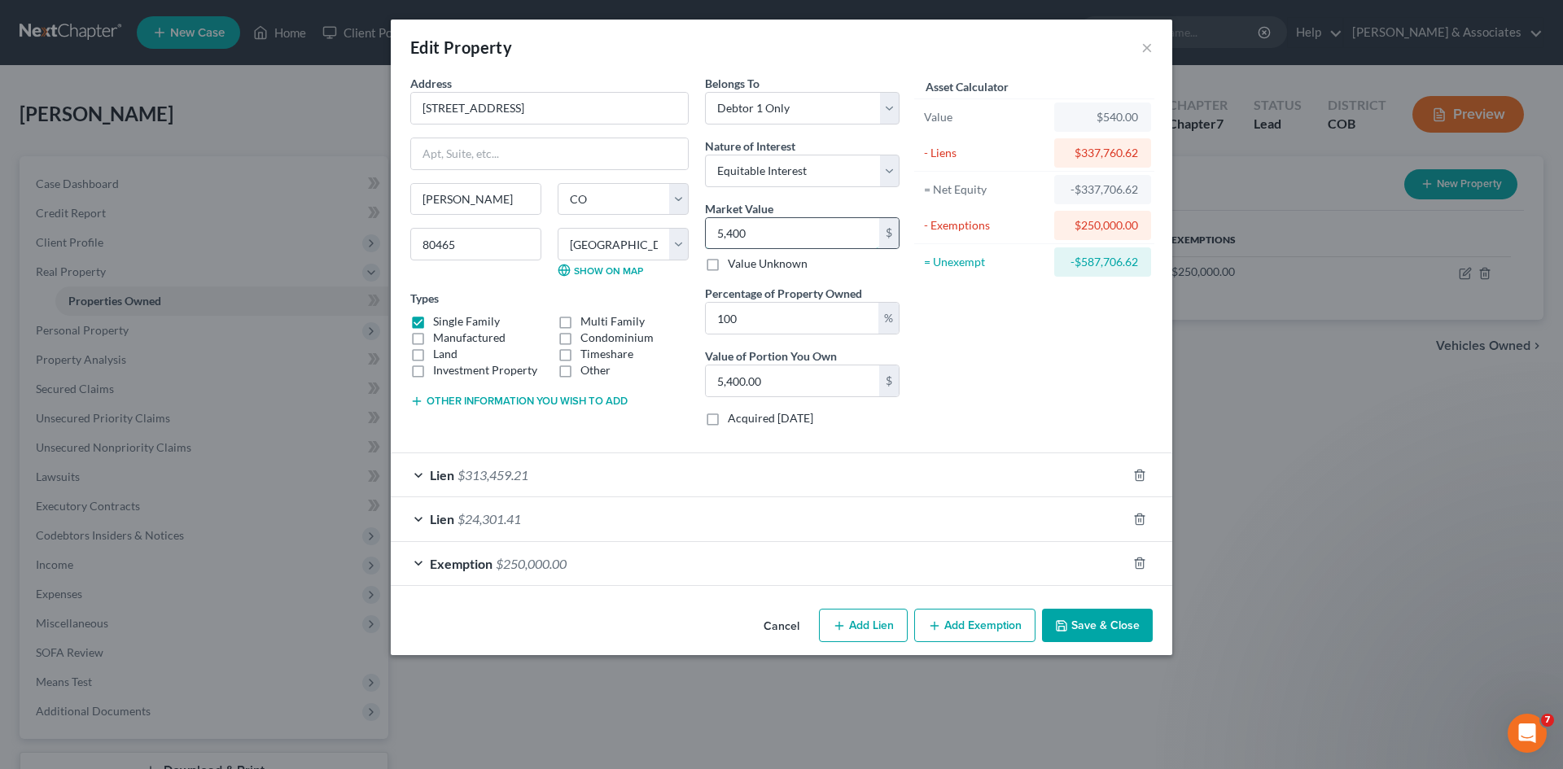
type input "5,4000"
type input "54,000.00"
type input "54,0000"
type input "540,000.00"
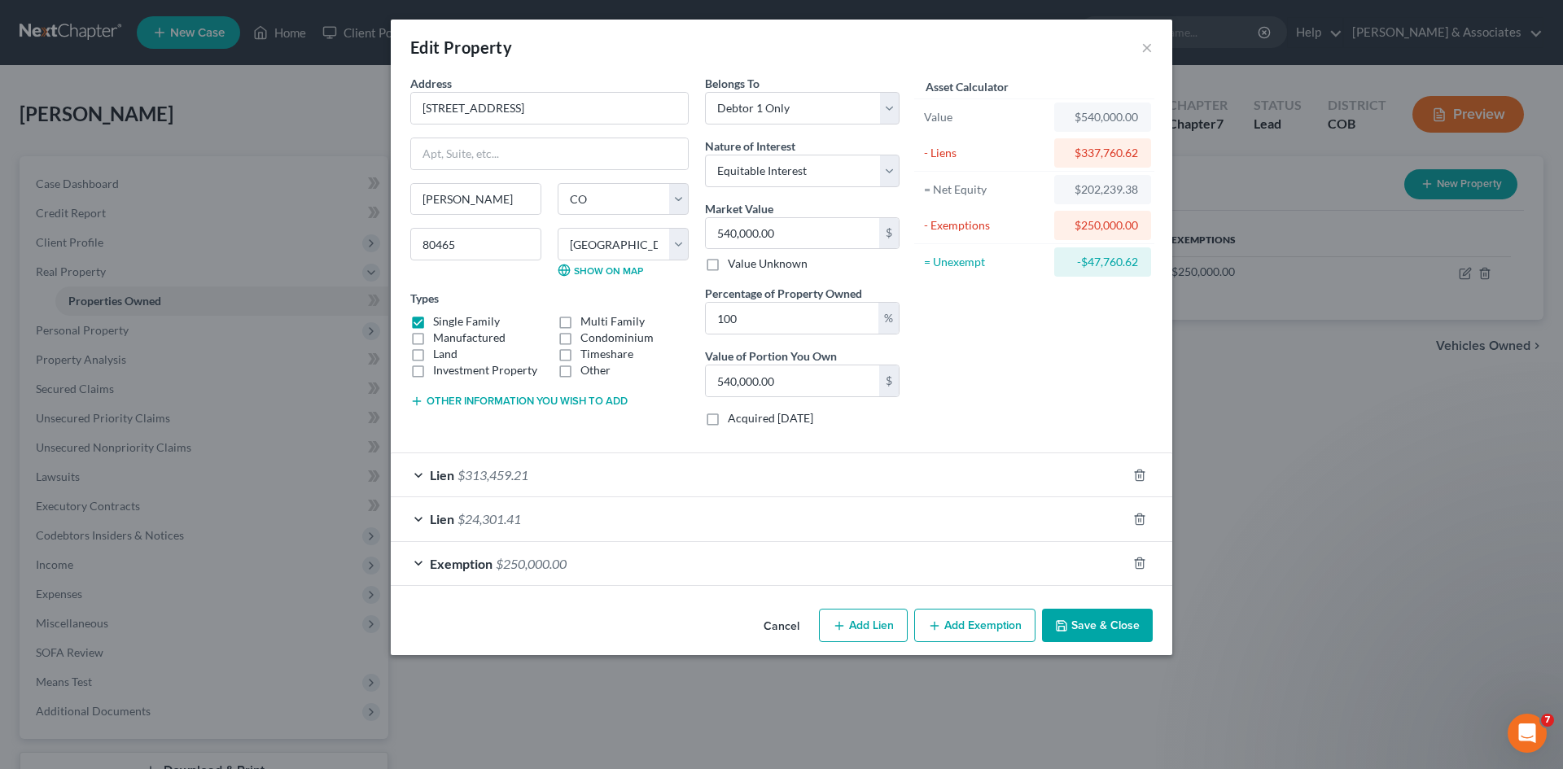
click at [995, 629] on button "Add Exemption" at bounding box center [974, 626] width 121 height 34
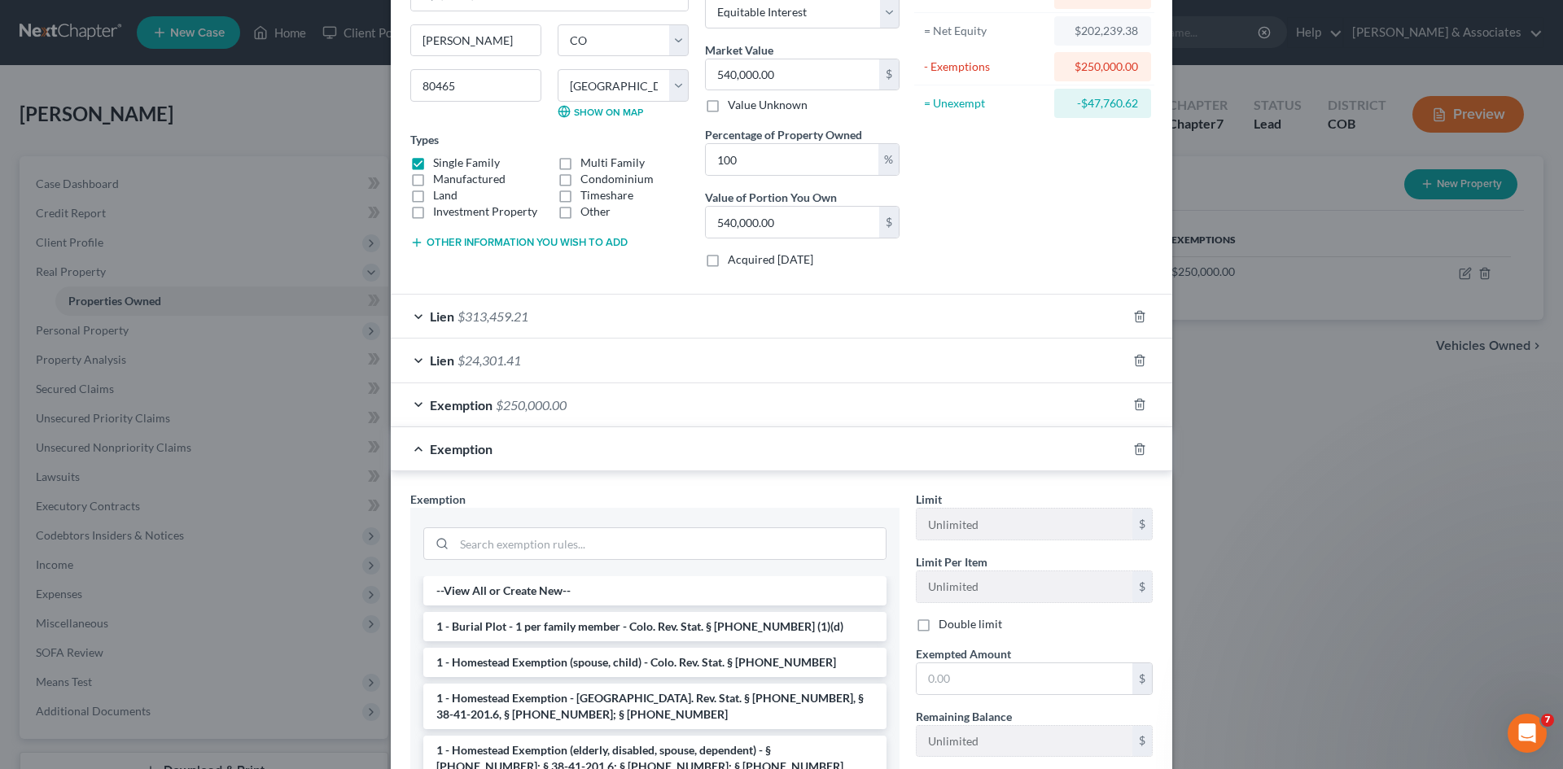
scroll to position [161, 0]
click at [687, 703] on li "1 - Homestead Exemption - [GEOGRAPHIC_DATA]. Rev. Stat. § [PHONE_NUMBER], § 38-…" at bounding box center [654, 704] width 463 height 46
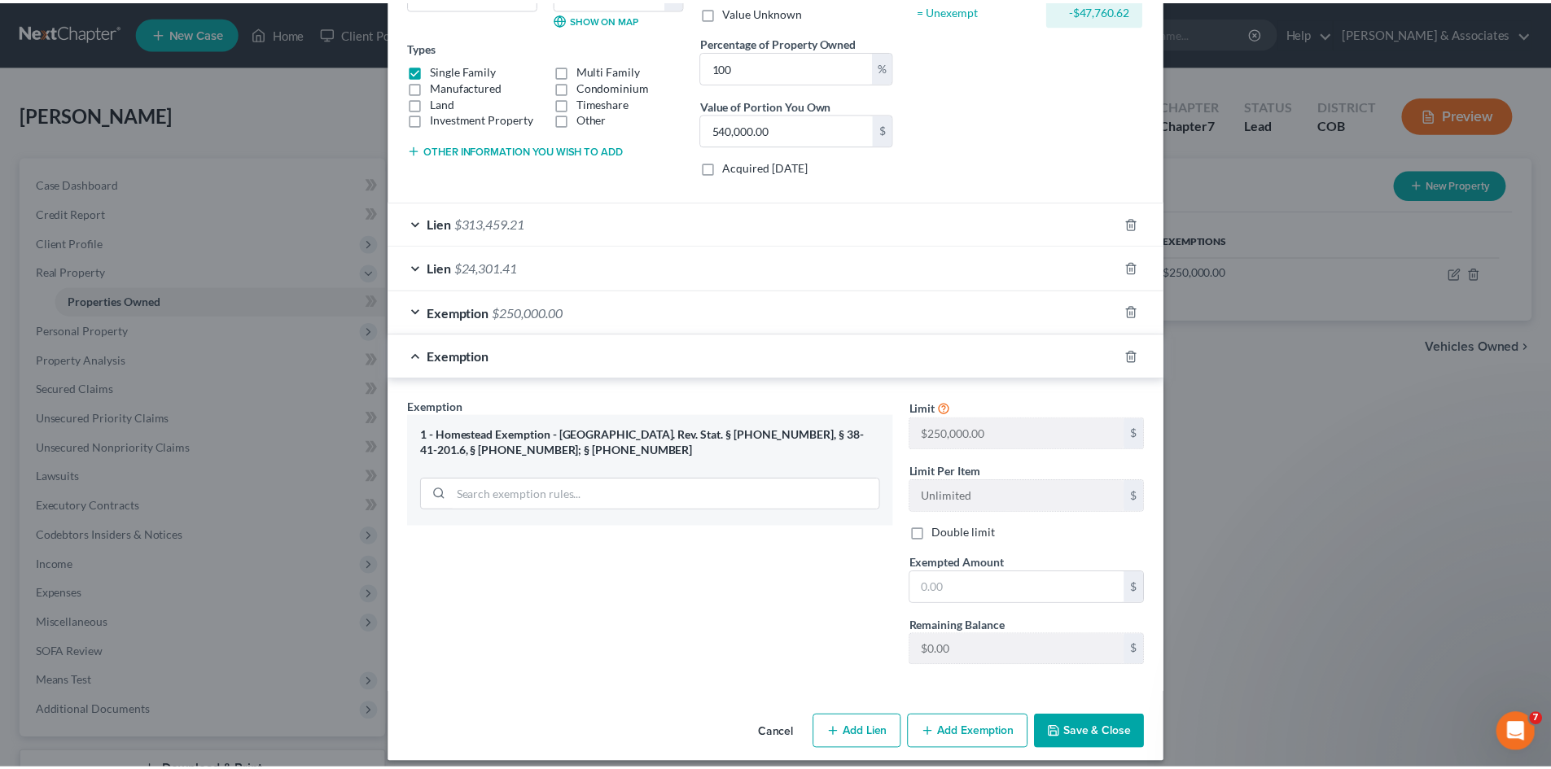
scroll to position [265, 0]
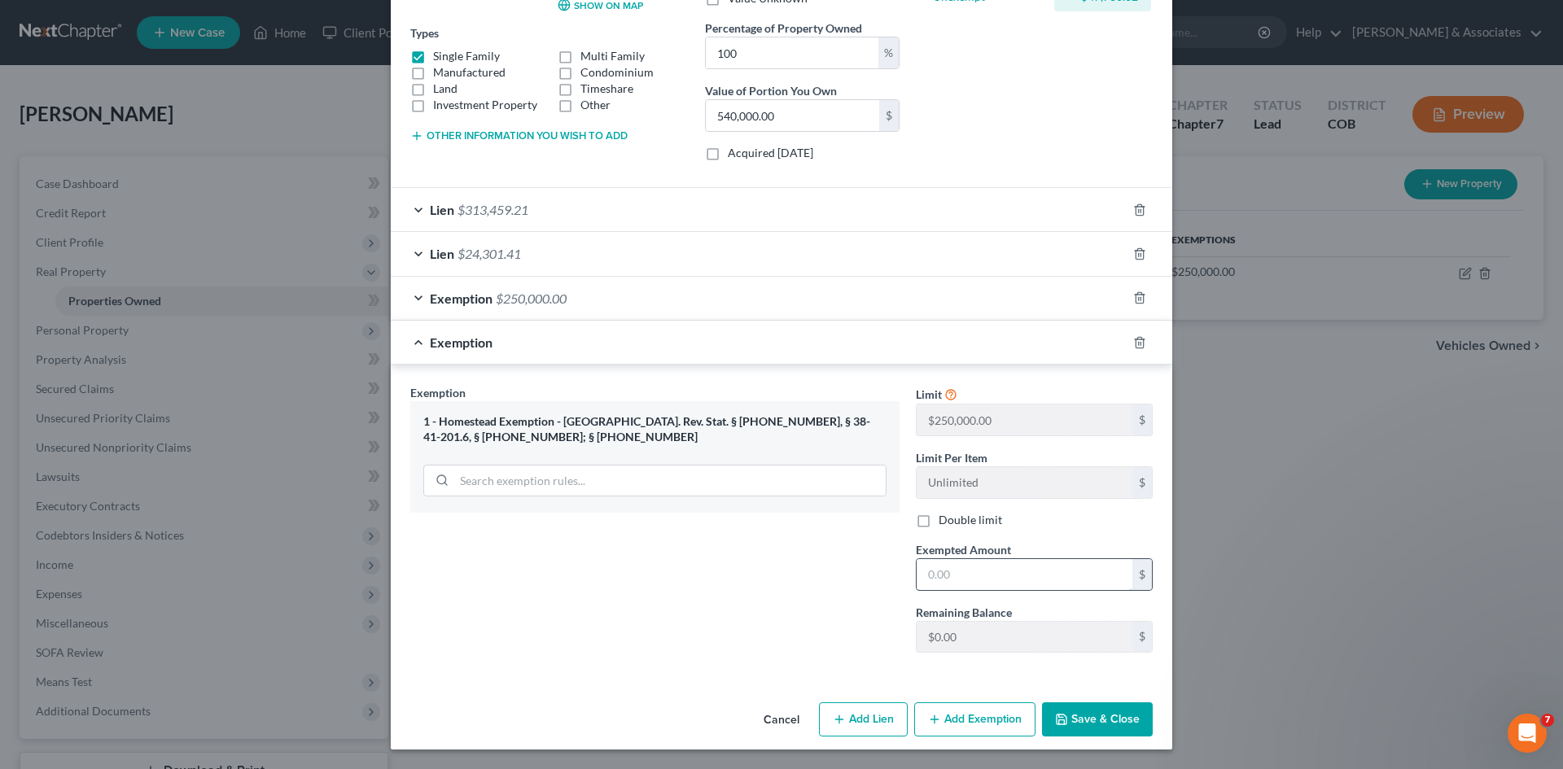
click at [927, 575] on input "text" at bounding box center [1025, 574] width 216 height 31
type input "250,000.00"
click at [1080, 716] on button "Save & Close" at bounding box center [1097, 720] width 111 height 34
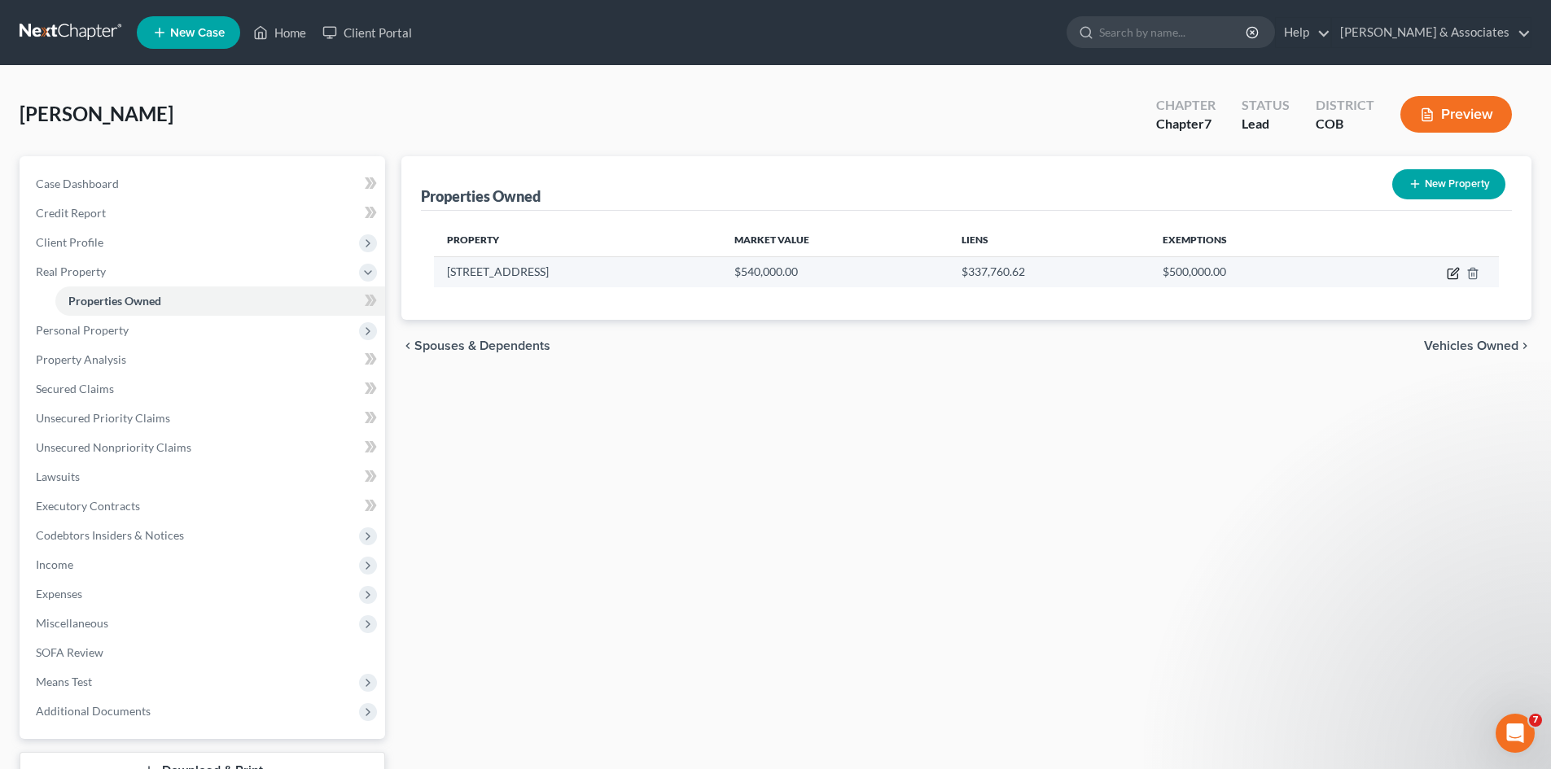
click at [1452, 270] on icon "button" at bounding box center [1453, 273] width 13 height 13
select select "5"
select select "30"
select select "0"
select select "3"
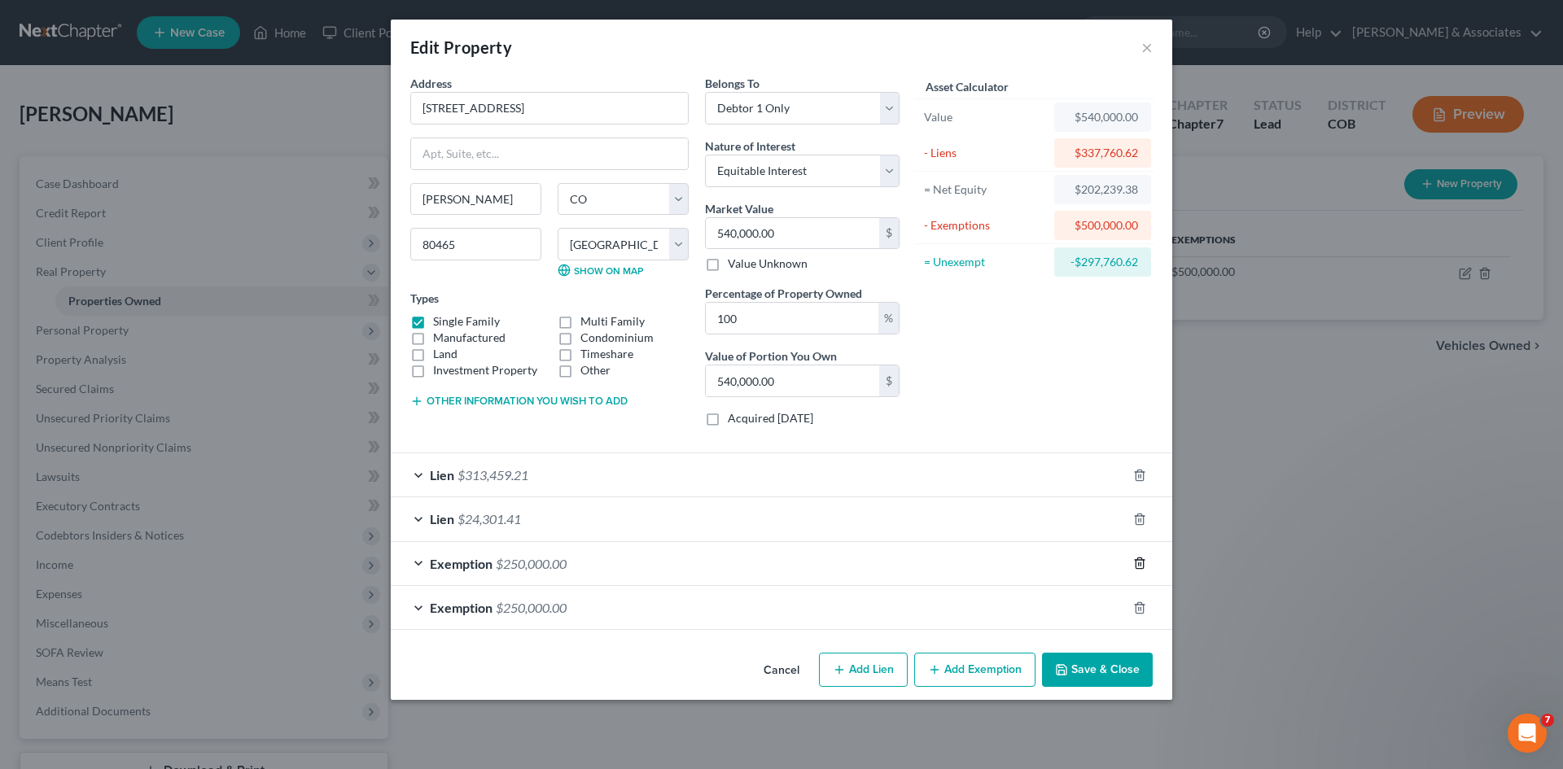
click at [1143, 563] on icon "button" at bounding box center [1139, 564] width 7 height 11
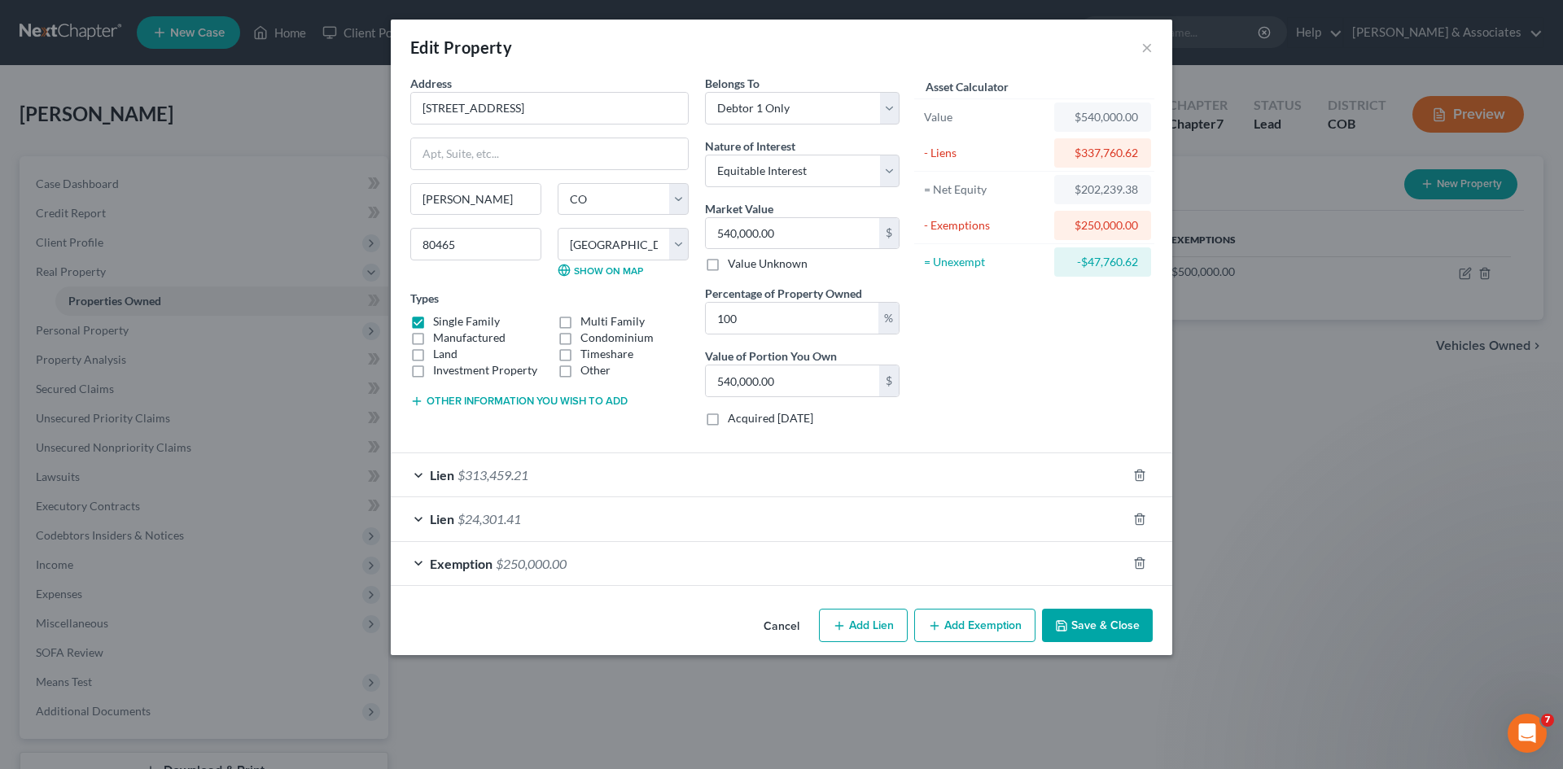
click at [1106, 627] on button "Save & Close" at bounding box center [1097, 626] width 111 height 34
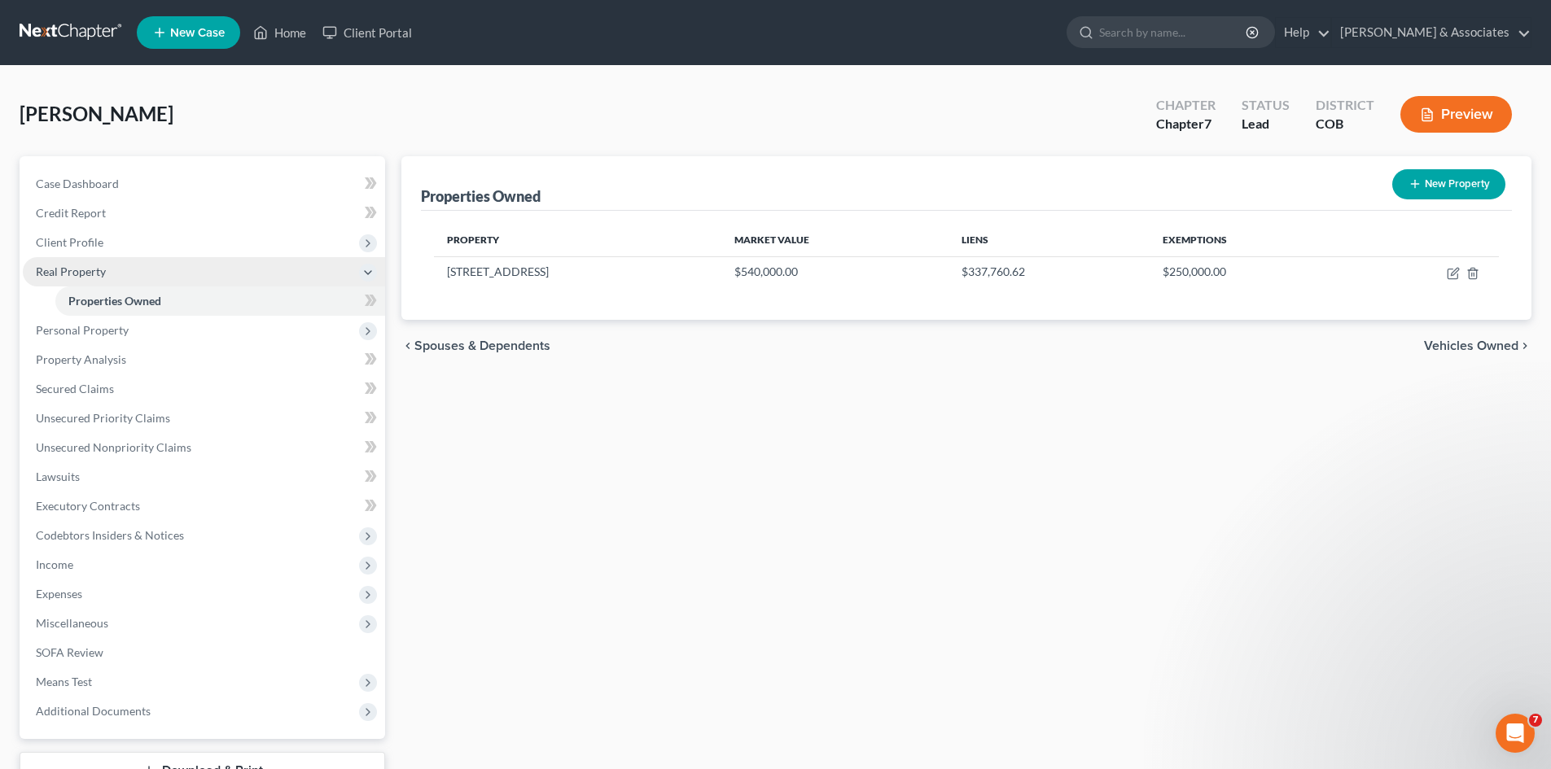
click at [64, 270] on span "Real Property" at bounding box center [71, 272] width 70 height 14
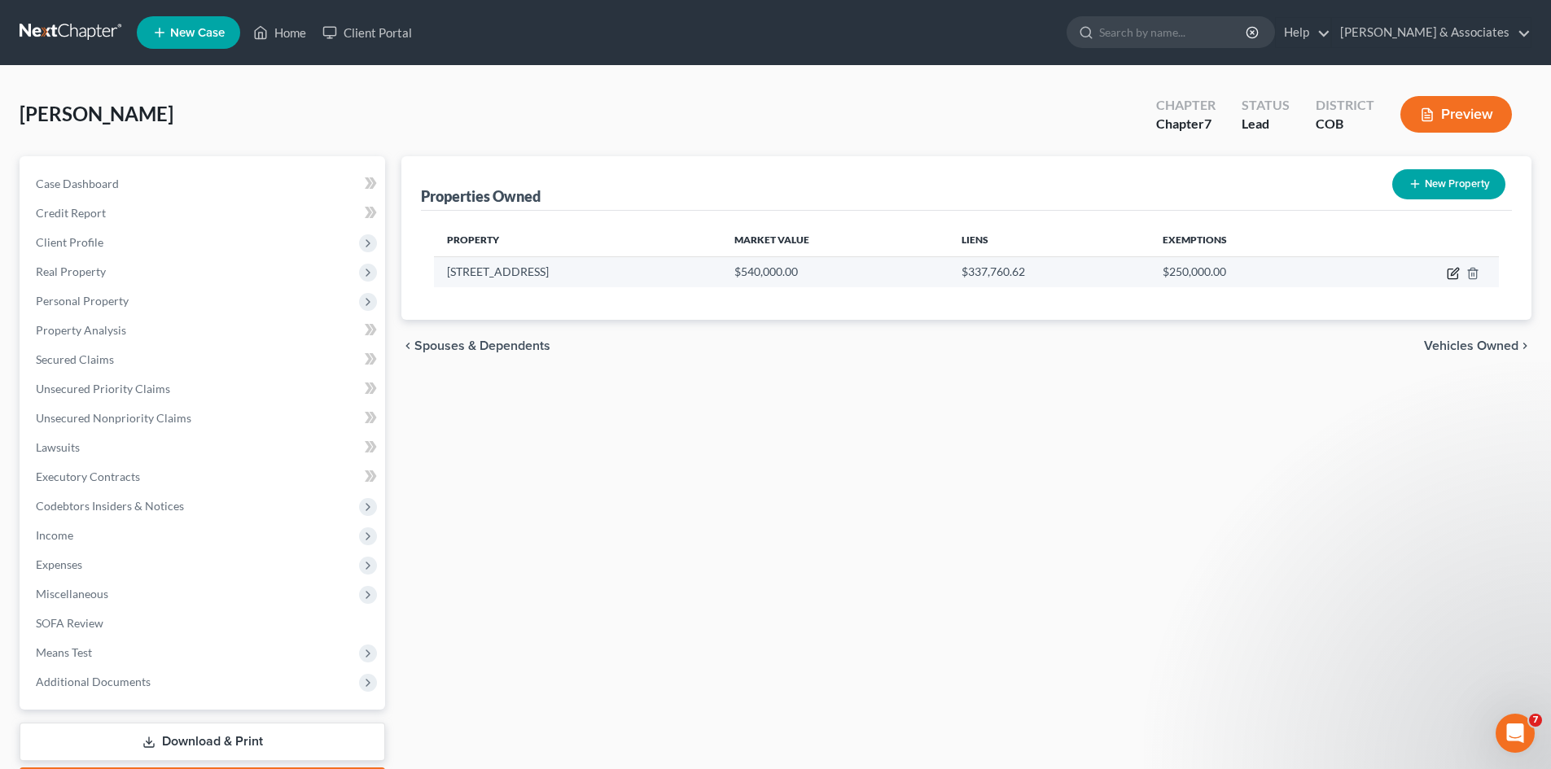
click at [1452, 275] on icon "button" at bounding box center [1454, 271] width 7 height 7
select select "5"
select select "30"
select select "0"
select select "3"
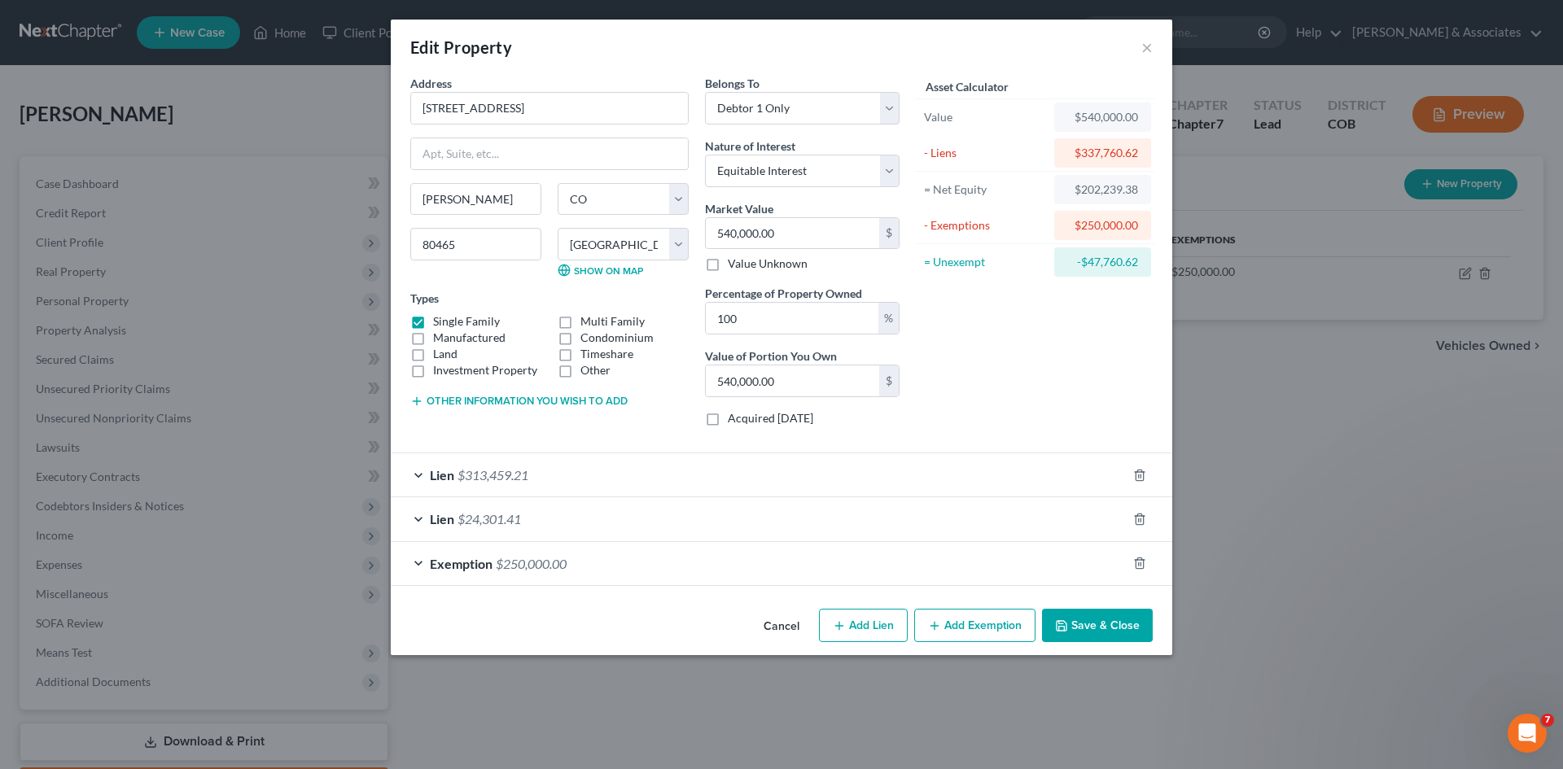
click at [1084, 624] on button "Save & Close" at bounding box center [1097, 626] width 111 height 34
